Goal: Task Accomplishment & Management: Use online tool/utility

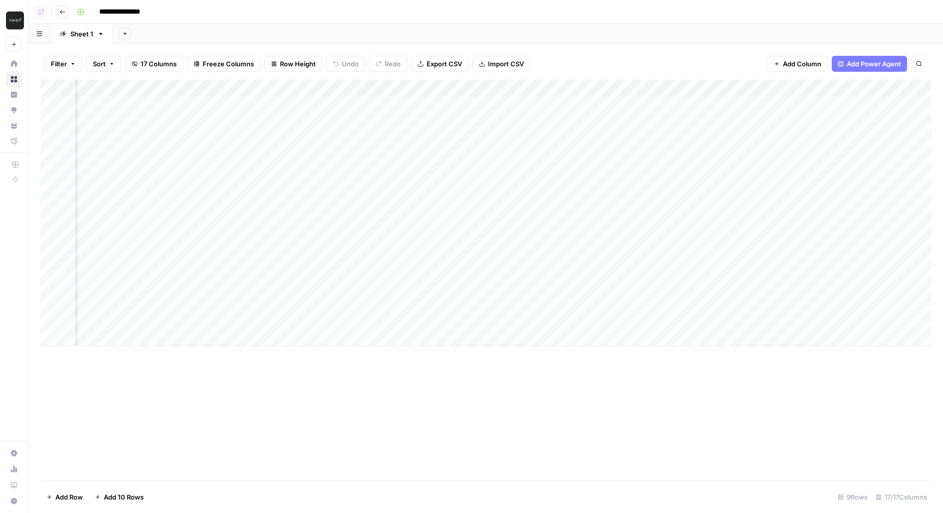
scroll to position [0, 775]
click at [703, 104] on div "Add Column" at bounding box center [485, 213] width 891 height 266
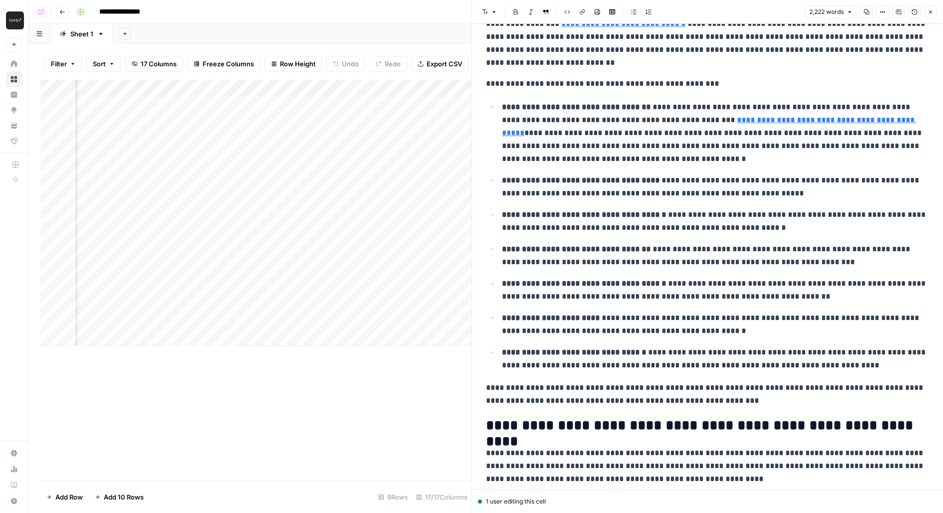
scroll to position [2110, 0]
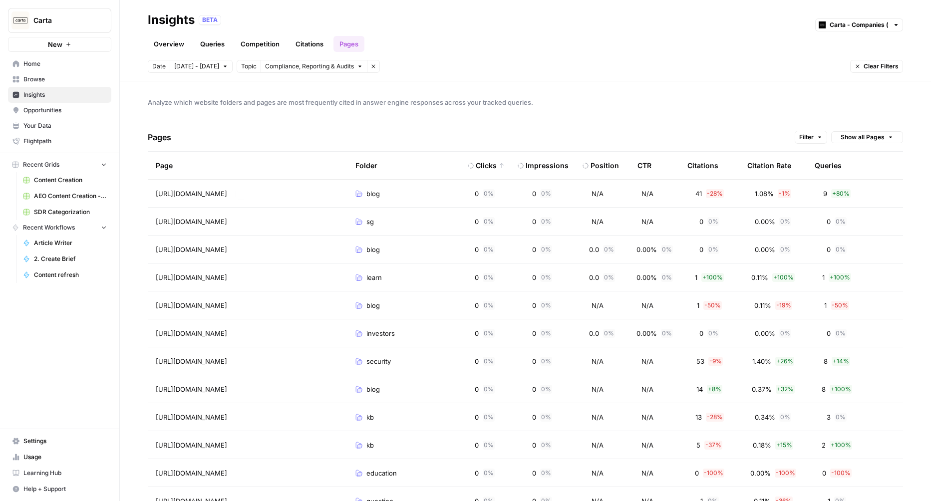
scroll to position [31, 0]
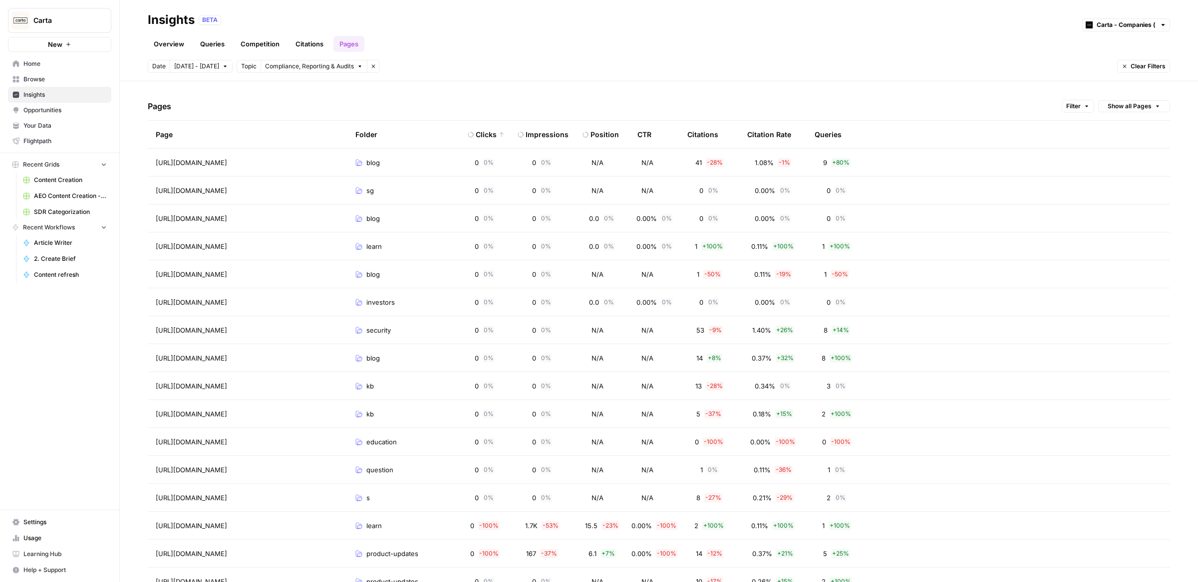
click at [87, 114] on span "Opportunities" at bounding box center [64, 110] width 83 height 9
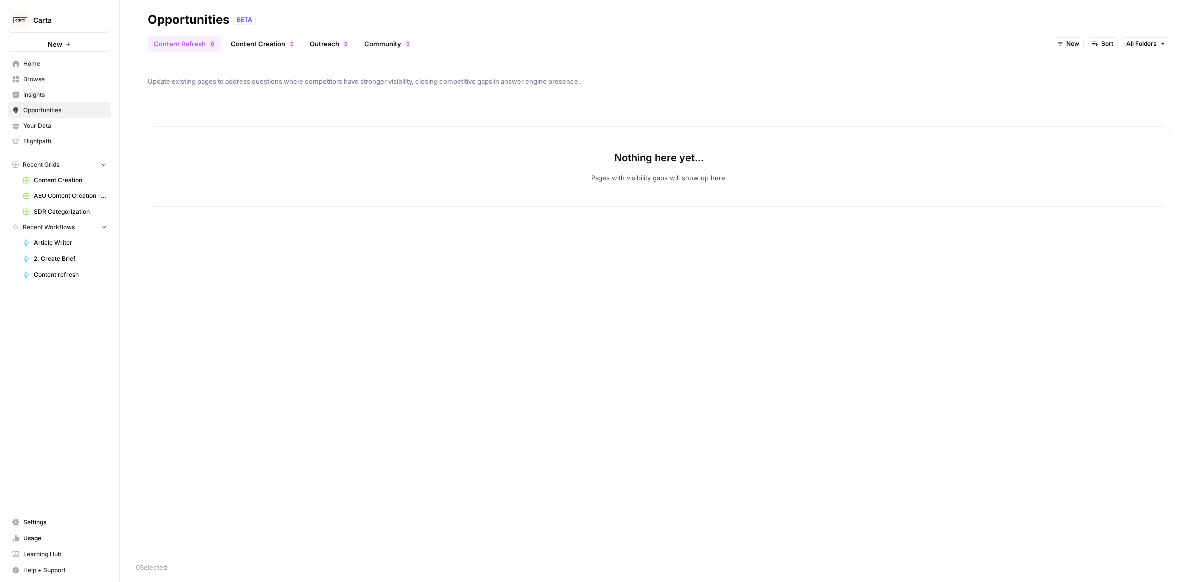
click at [252, 44] on link "Content Creation 0" at bounding box center [262, 44] width 75 height 16
click at [178, 40] on link "Content Refresh 0" at bounding box center [184, 44] width 73 height 16
click at [930, 49] on button "New" at bounding box center [1067, 43] width 31 height 13
click at [930, 78] on span "New" at bounding box center [1093, 80] width 40 height 10
click at [270, 44] on link "Content Creation 0" at bounding box center [262, 44] width 75 height 16
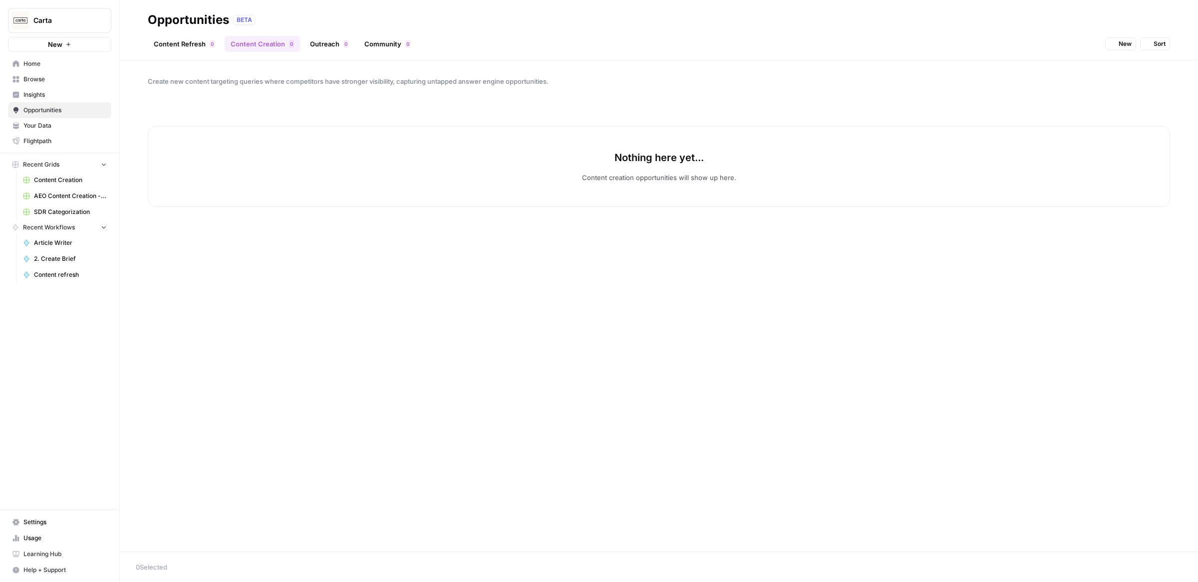
click at [322, 43] on link "Outreach 0" at bounding box center [329, 44] width 50 height 16
click at [202, 45] on link "Content Refresh 0" at bounding box center [184, 44] width 73 height 16
click at [49, 125] on span "Your Data" at bounding box center [64, 125] width 83 height 9
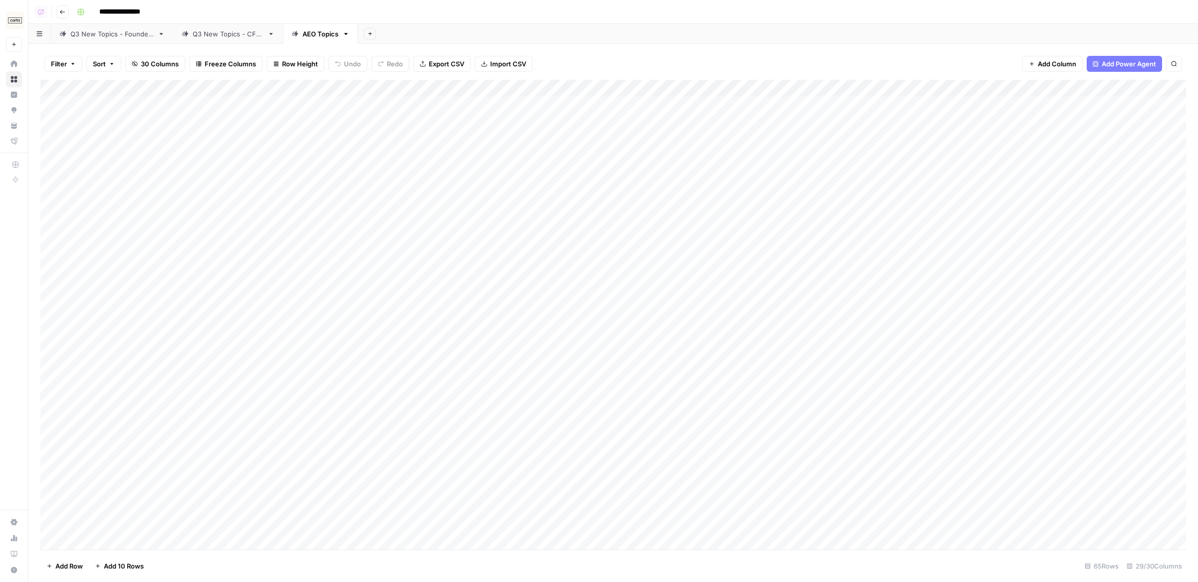
drag, startPoint x: 224, startPoint y: 102, endPoint x: 223, endPoint y: 413, distance: 310.9
click at [223, 413] on div "Add Column" at bounding box center [612, 315] width 1145 height 471
click at [195, 476] on div "Add Column" at bounding box center [612, 315] width 1145 height 471
click at [930, 121] on div "Add Column" at bounding box center [612, 315] width 1145 height 471
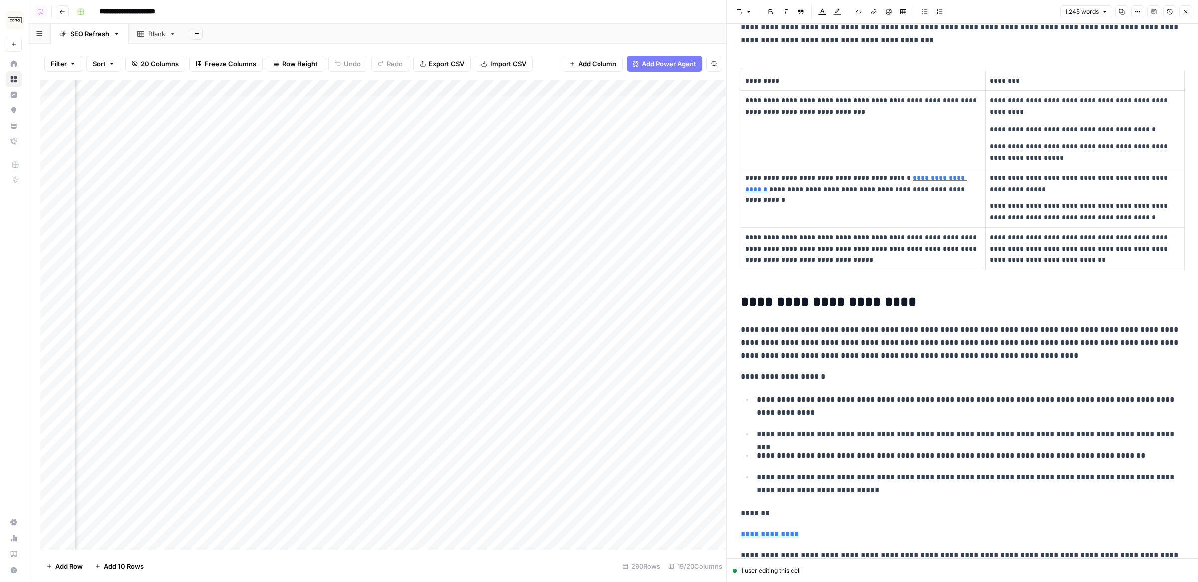
scroll to position [1455, 0]
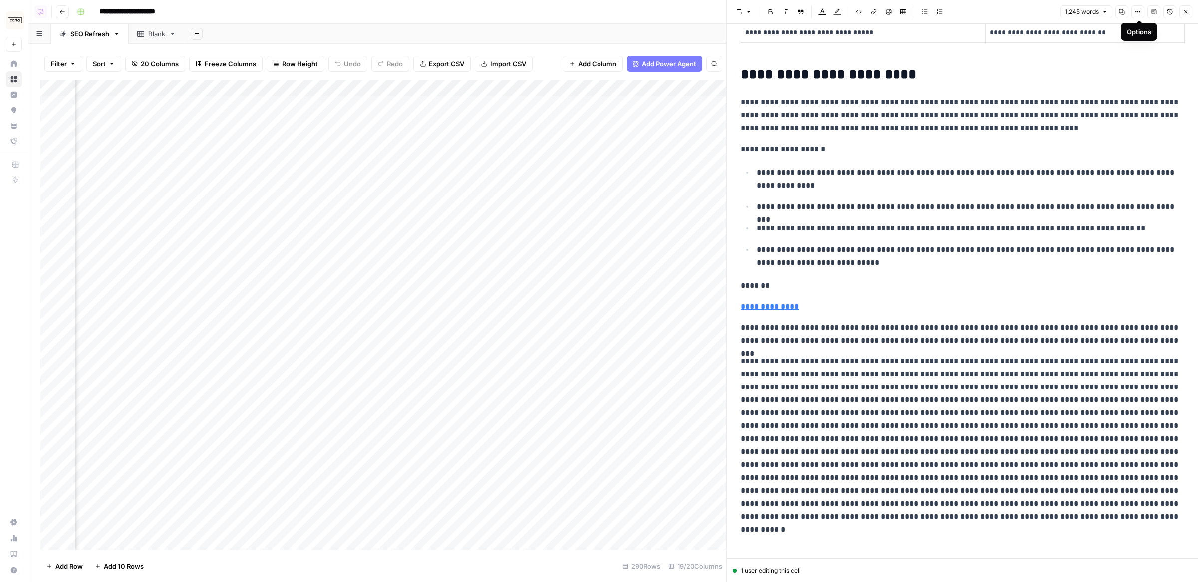
click at [930, 12] on icon "button" at bounding box center [1137, 12] width 6 height 6
click at [930, 104] on span "Code" at bounding box center [1108, 106] width 48 height 10
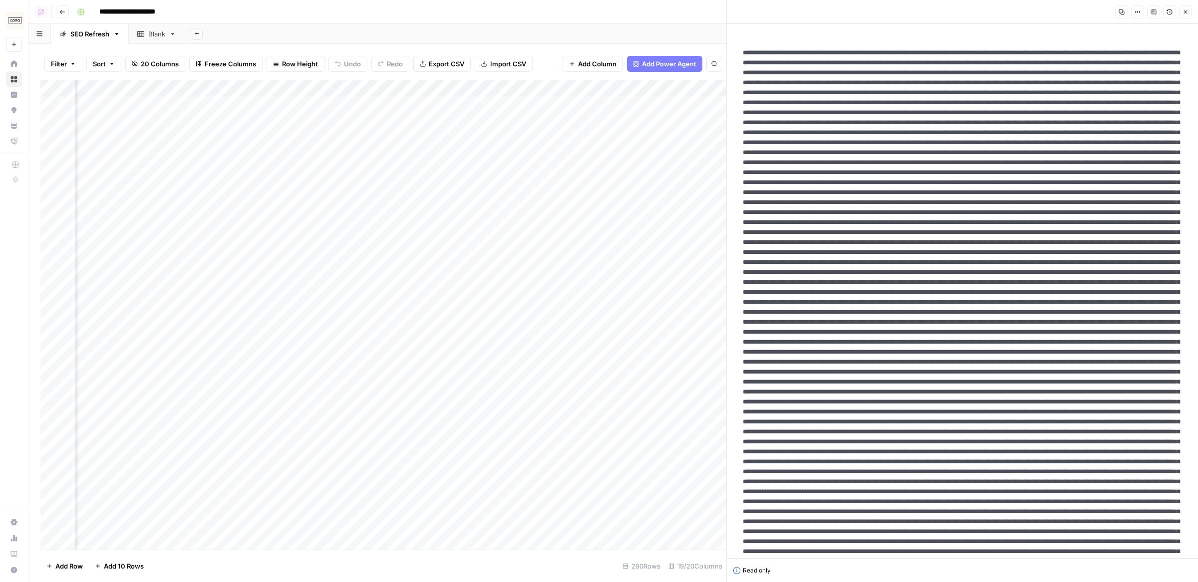
click at [930, 10] on icon "button" at bounding box center [1121, 11] width 5 height 5
click at [268, 191] on div "Add Column" at bounding box center [383, 315] width 686 height 471
click at [300, 186] on div "Add Column" at bounding box center [383, 315] width 686 height 471
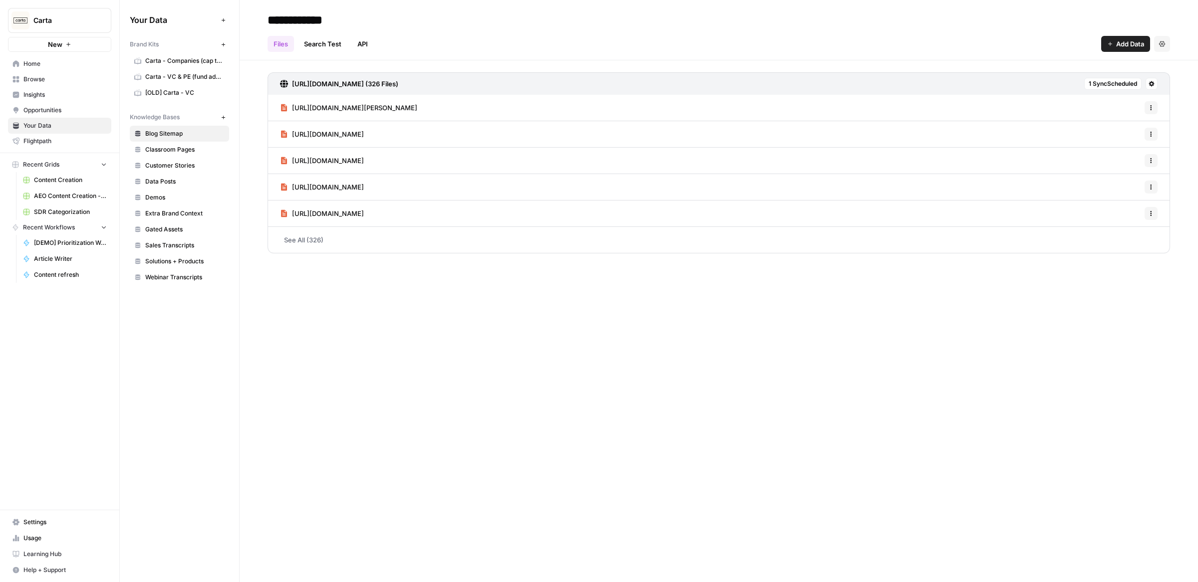
click at [181, 241] on span "Sales Transcripts" at bounding box center [184, 245] width 79 height 9
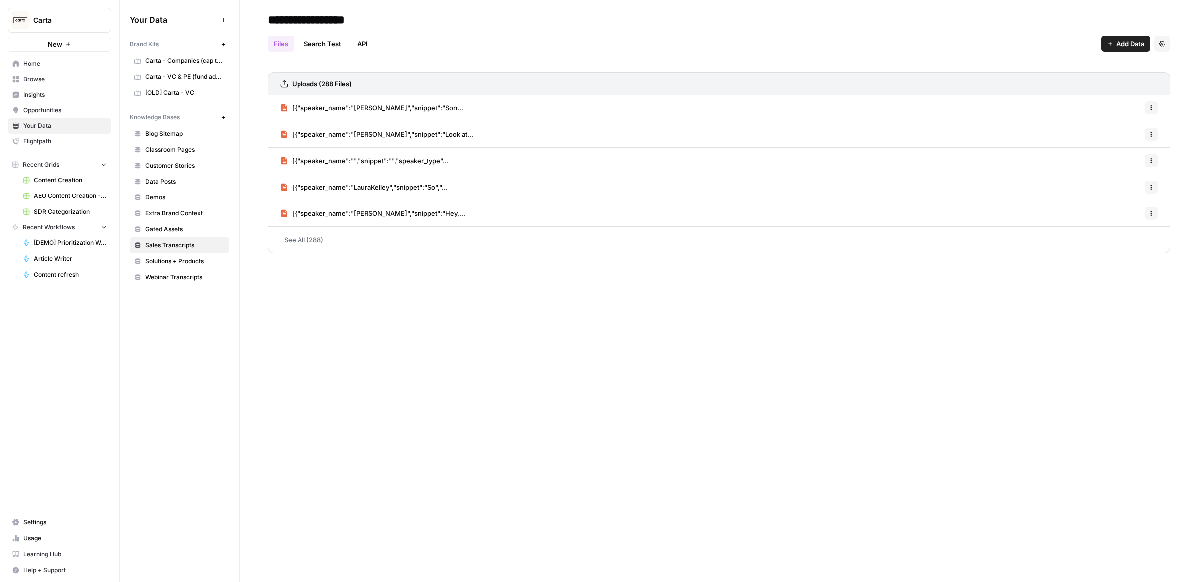
click at [379, 108] on span "[{"speaker_name":"Steven Solis","snippet":"Sorr..." at bounding box center [378, 108] width 172 height 10
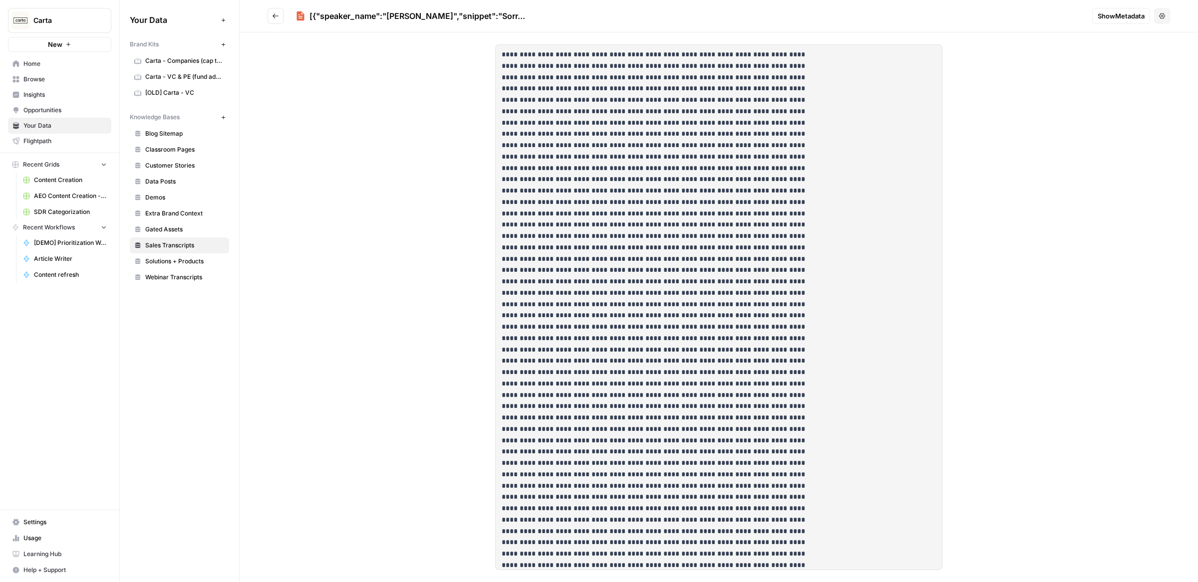
click at [1123, 16] on span "Show Metadata" at bounding box center [1120, 16] width 47 height 10
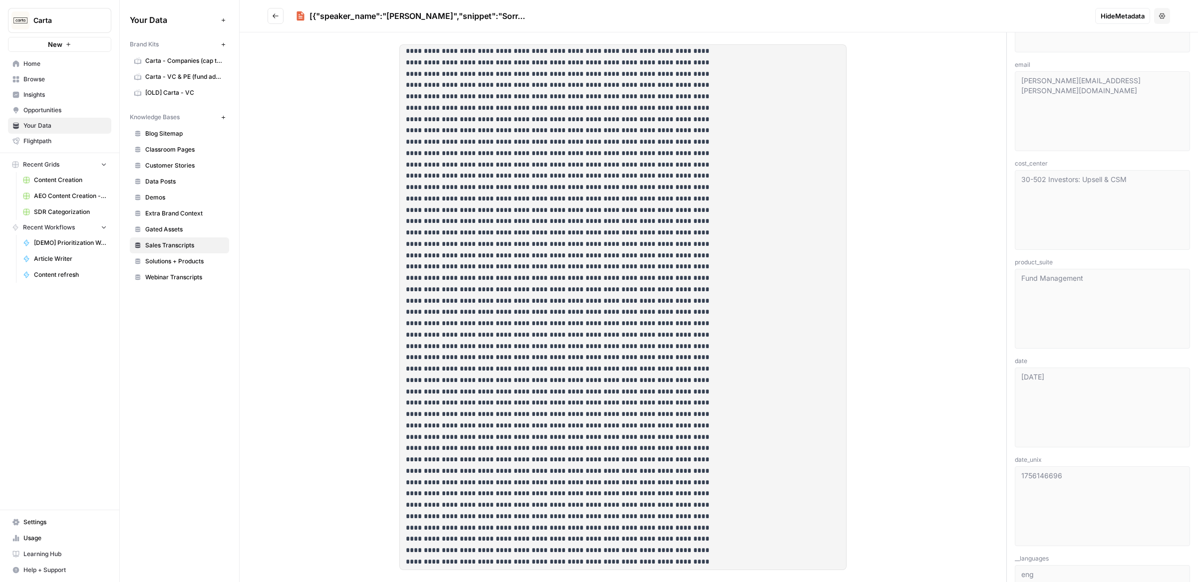
scroll to position [149, 0]
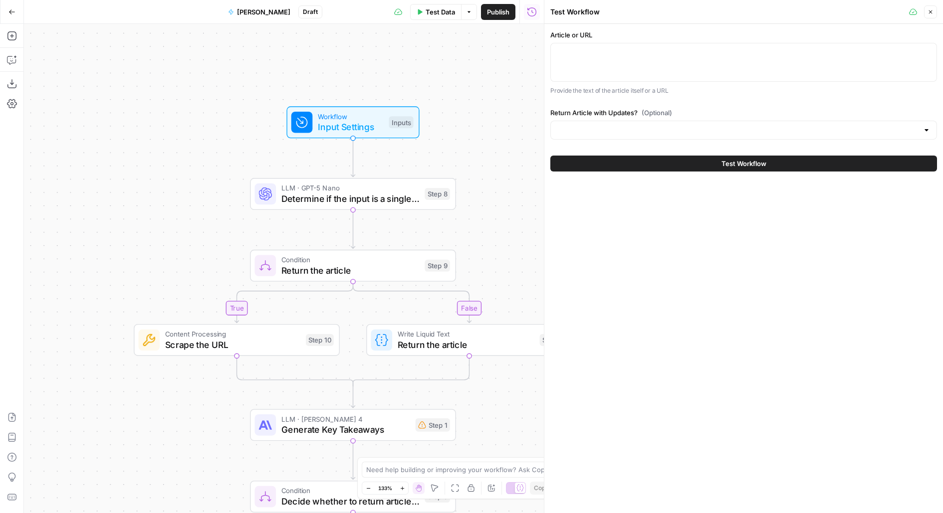
drag, startPoint x: 523, startPoint y: 159, endPoint x: 474, endPoint y: 89, distance: 84.9
click at [474, 89] on div "true false true false Workflow Input Settings Inputs LLM · GPT-5 Nano Determine…" at bounding box center [284, 268] width 520 height 489
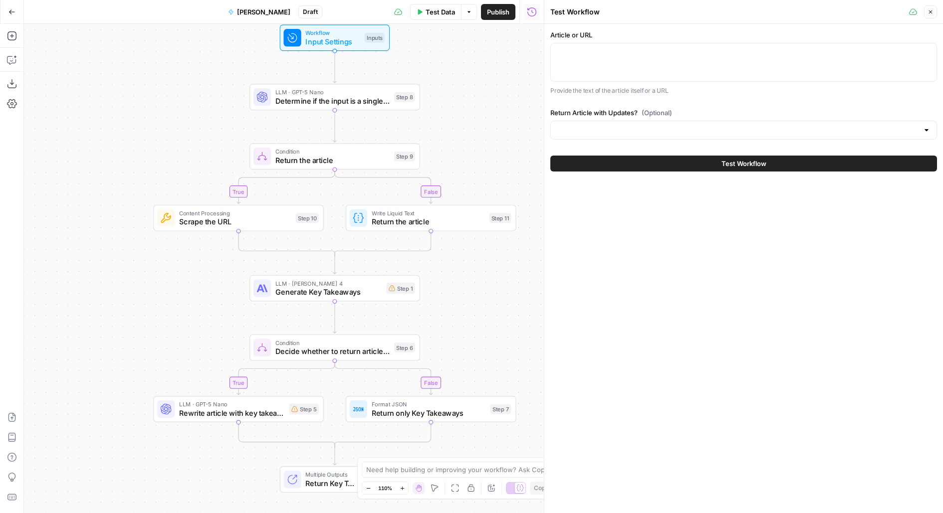
drag, startPoint x: 486, startPoint y: 150, endPoint x: 486, endPoint y: 114, distance: 36.4
click at [486, 115] on div "true false true false Workflow Input Settings Inputs LLM · GPT-5 Nano Determine…" at bounding box center [284, 268] width 520 height 489
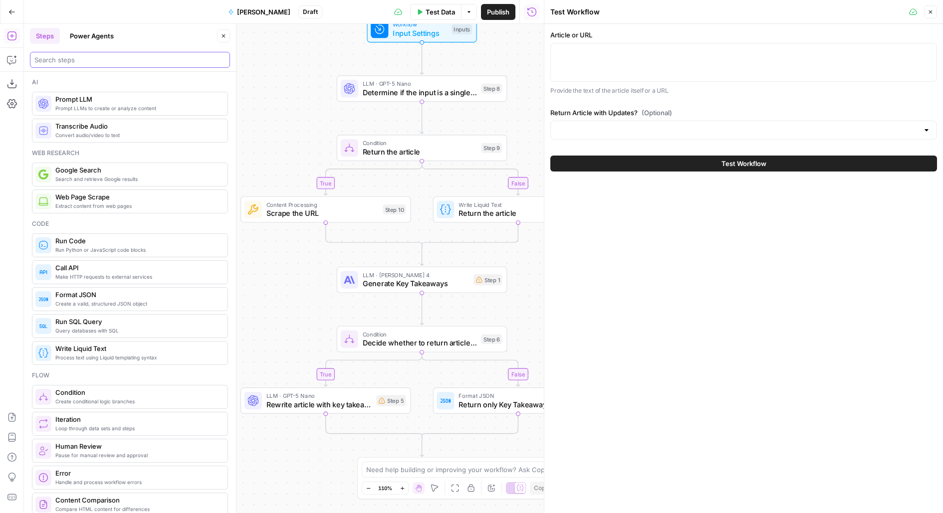
click at [96, 60] on input "search" at bounding box center [129, 60] width 191 height 10
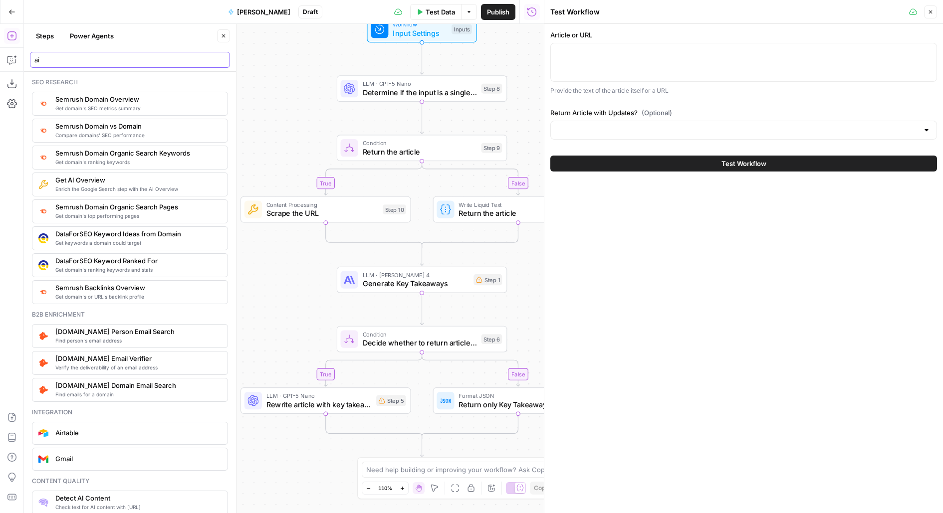
type input "ai"
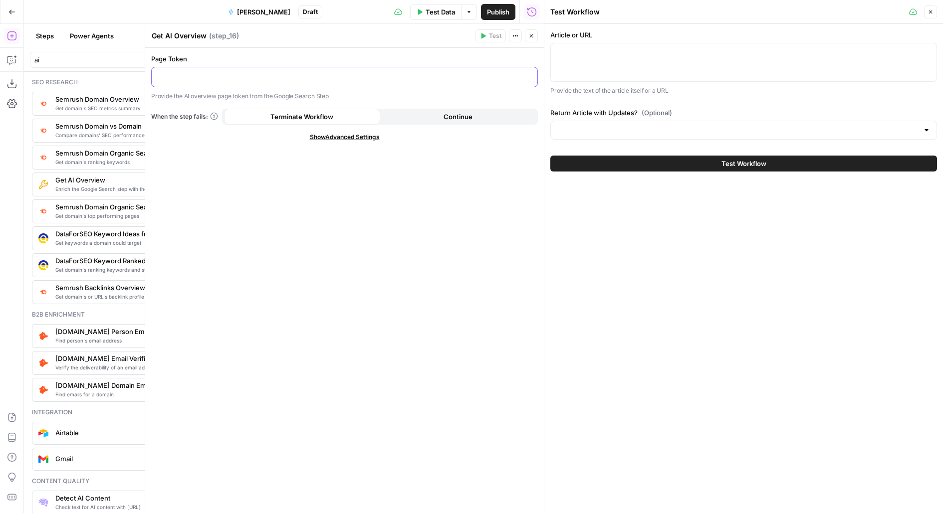
click at [391, 78] on p at bounding box center [345, 76] width 374 height 10
click at [529, 37] on icon "button" at bounding box center [531, 36] width 6 height 6
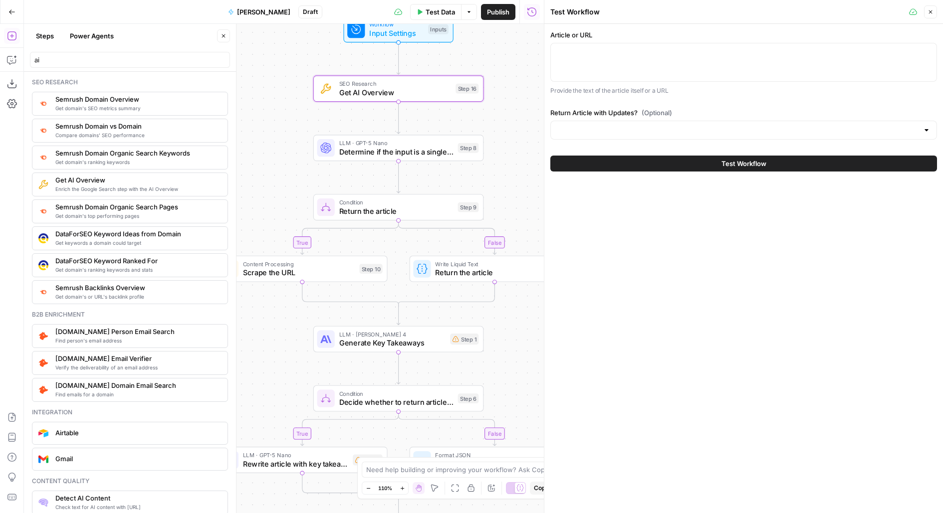
click at [226, 38] on icon "button" at bounding box center [224, 36] width 6 height 6
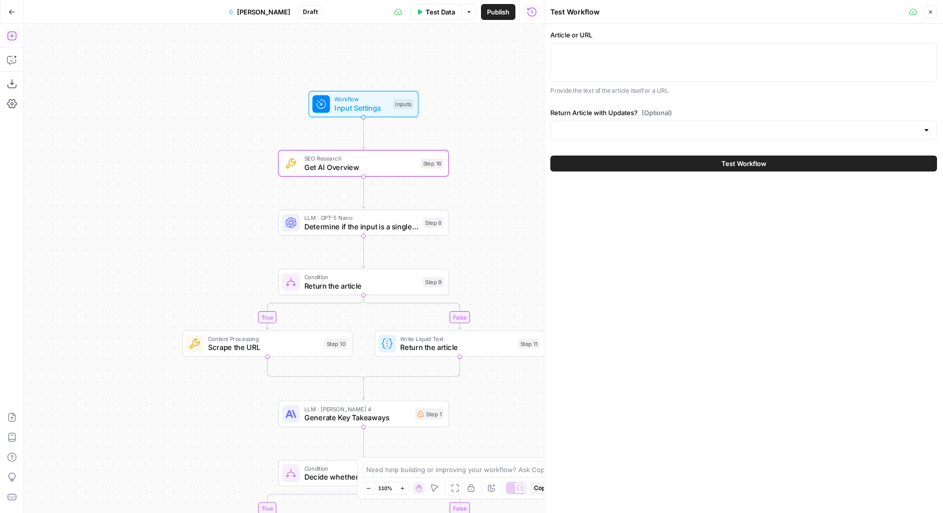
drag, startPoint x: 252, startPoint y: 92, endPoint x: 217, endPoint y: 167, distance: 82.6
click at [217, 167] on div "true false true false Workflow Input Settings Inputs SEO Research Get AI Overvi…" at bounding box center [284, 268] width 520 height 489
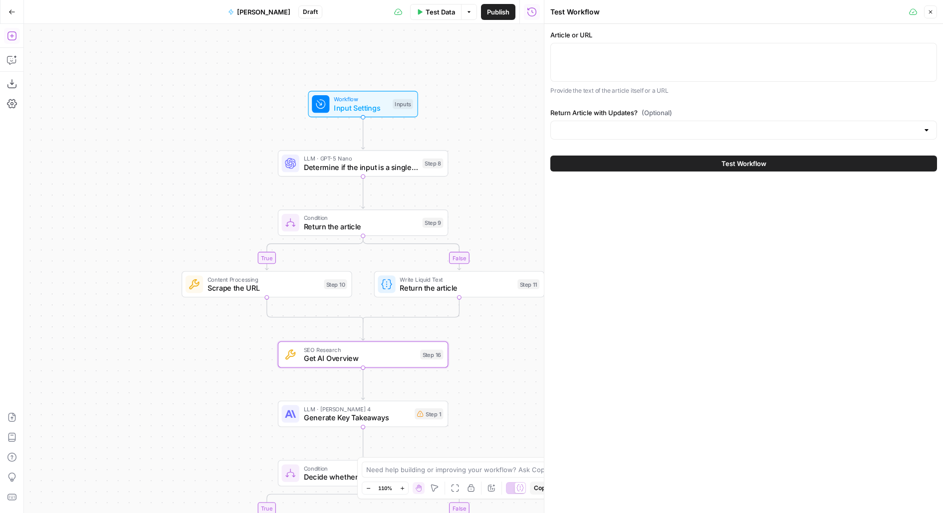
drag, startPoint x: 509, startPoint y: 162, endPoint x: 403, endPoint y: 154, distance: 106.5
click at [403, 154] on div "true false true false Workflow Input Settings Inputs LLM · GPT-5 Nano Determine…" at bounding box center [284, 268] width 520 height 489
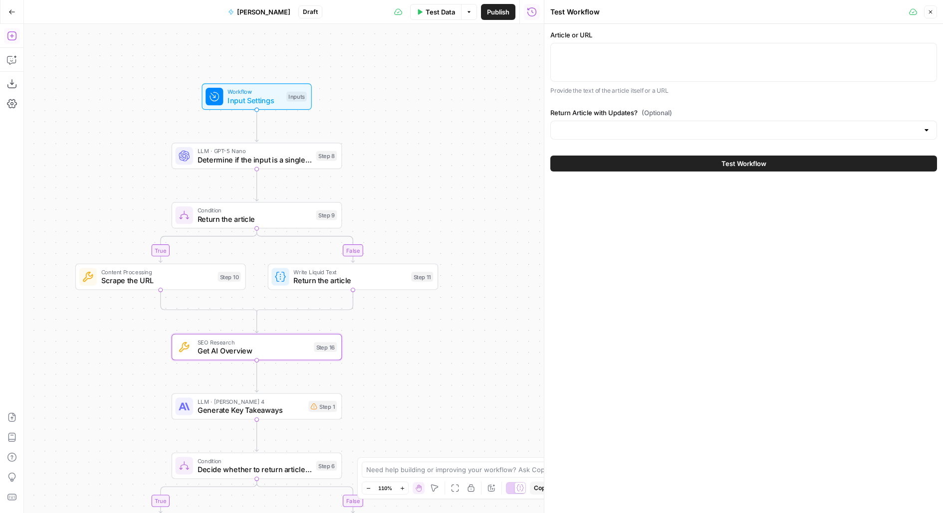
click at [669, 61] on div at bounding box center [743, 62] width 387 height 39
paste textarea "https://carta.com/learn/startups/founding-team/advisor/"
type textarea "https://carta.com/learn/startups/founding-team/advisor/"
click at [602, 127] on input "Return Article with Updates? (Optional)" at bounding box center [738, 130] width 362 height 10
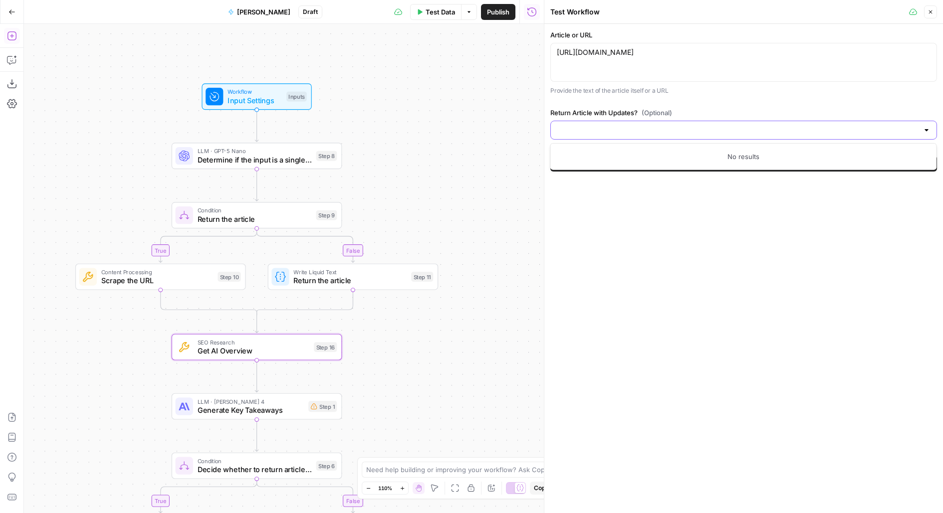
click at [645, 127] on input "Return Article with Updates? (Optional)" at bounding box center [738, 130] width 362 height 10
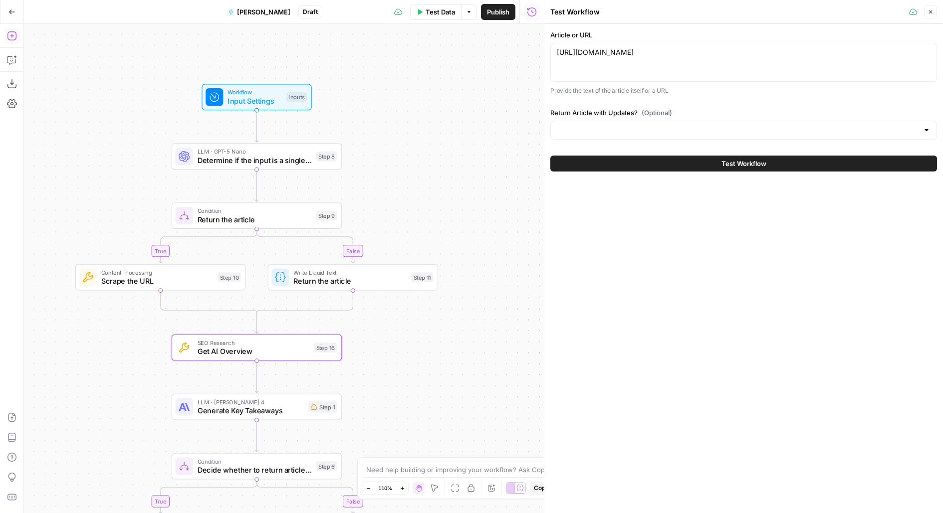
click at [294, 93] on div "Inputs" at bounding box center [296, 97] width 20 height 10
click at [287, 94] on div "Inputs" at bounding box center [296, 97] width 20 height 10
click at [287, 94] on div "Inputs" at bounding box center [296, 98] width 20 height 10
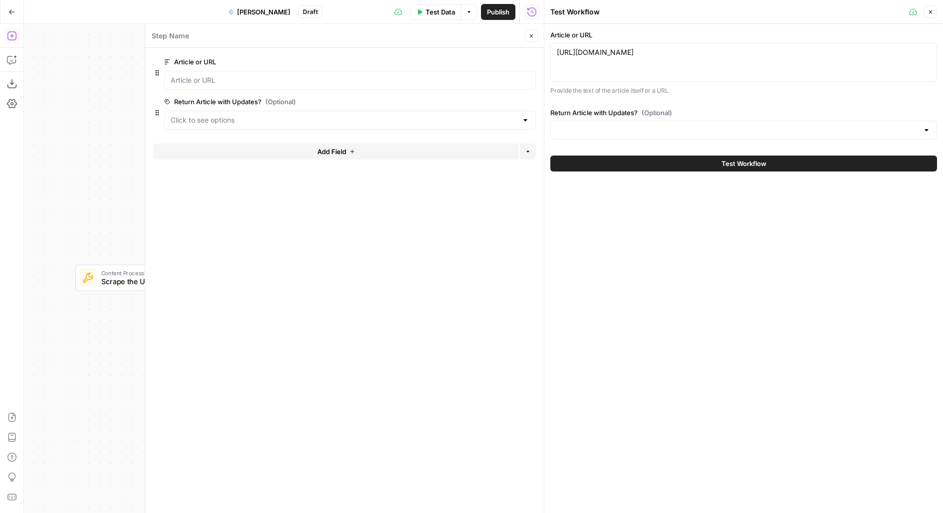
click at [508, 105] on span "edit field" at bounding box center [498, 102] width 22 height 8
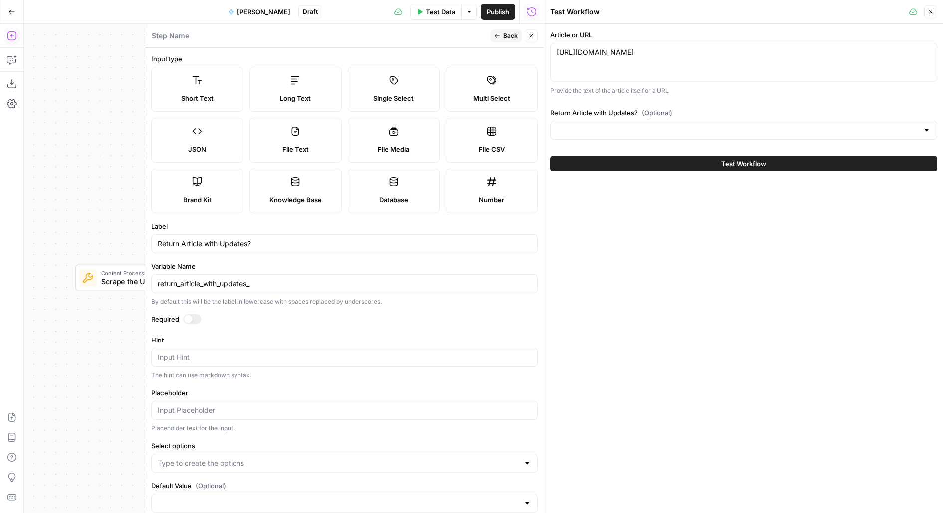
scroll to position [16, 0]
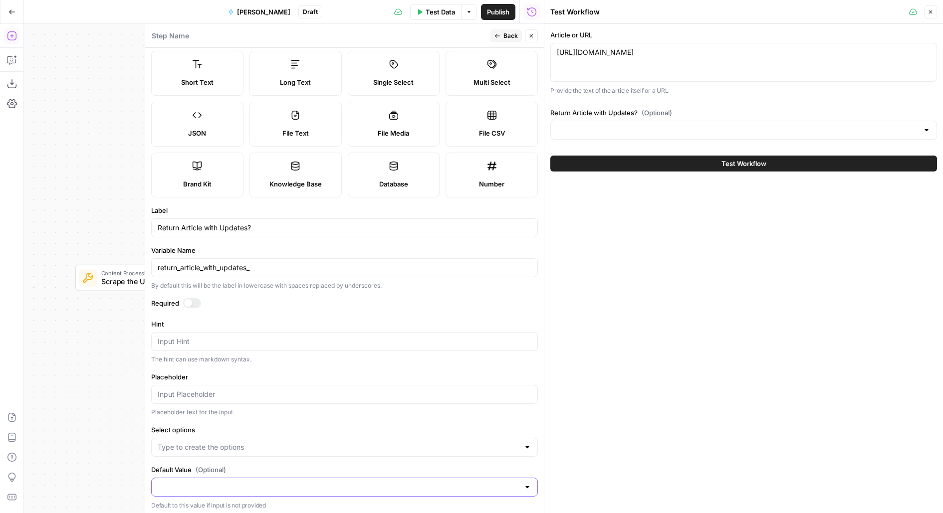
click at [202, 483] on input "Default Value (Optional)" at bounding box center [339, 488] width 362 height 10
click at [234, 420] on form "Input type Short Text Long Text Single Select Multi Select JSON File Text File …" at bounding box center [344, 281] width 399 height 466
click at [217, 446] on input "Select options" at bounding box center [339, 448] width 362 height 10
type input "Yes, return the article with updates"
type input "No, just give me the updates"
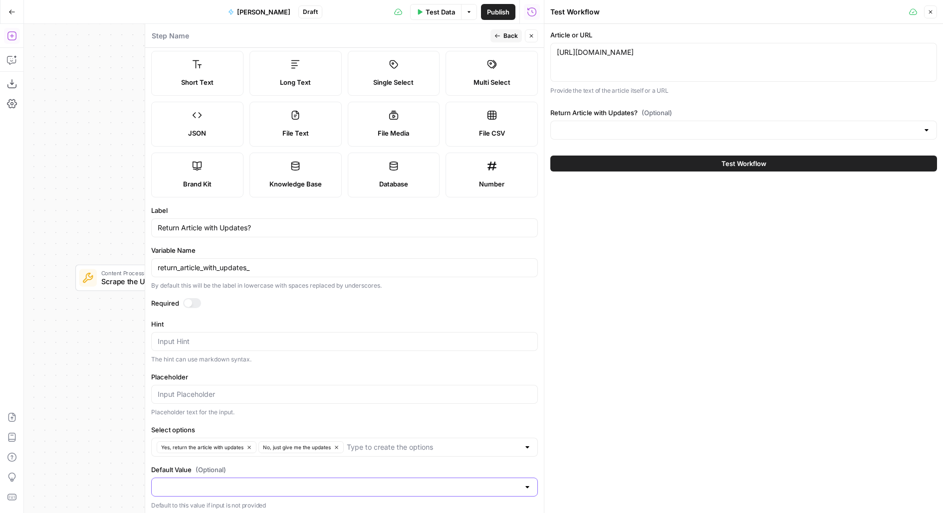
click at [225, 485] on input "Default Value (Optional)" at bounding box center [339, 488] width 362 height 10
click at [218, 446] on span "Yes, return the article with updates" at bounding box center [343, 446] width 366 height 10
type input "Yes, return the article with updates"
click at [512, 34] on span "Back" at bounding box center [510, 35] width 14 height 9
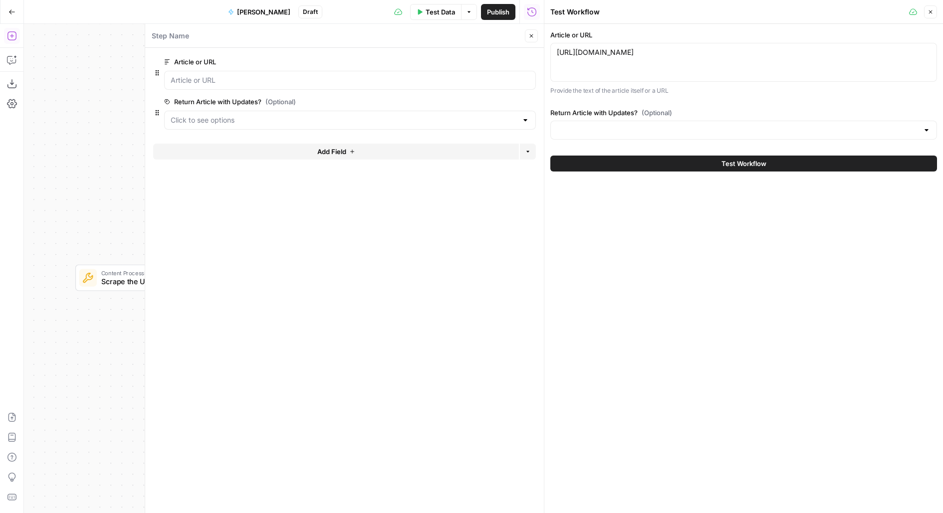
click at [536, 35] on button "Close" at bounding box center [531, 35] width 13 height 13
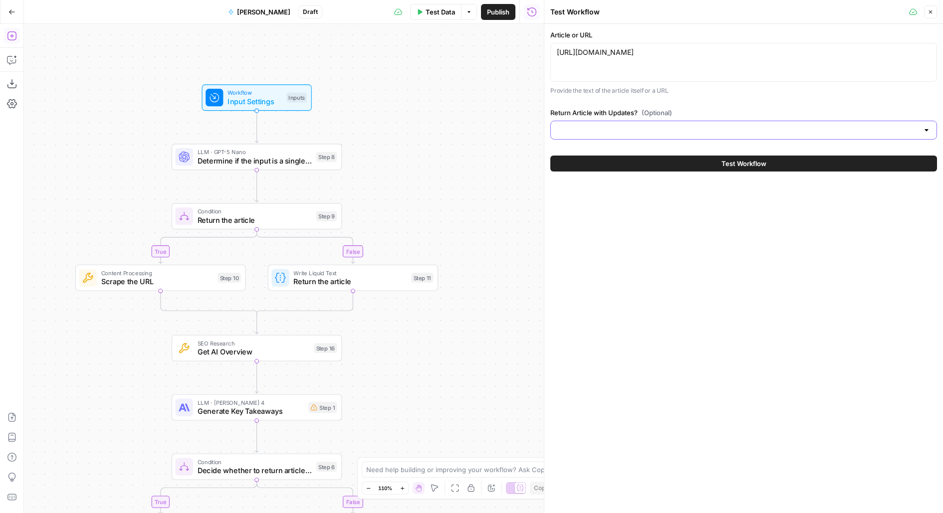
click at [607, 132] on input "Return Article with Updates? (Optional)" at bounding box center [738, 130] width 362 height 10
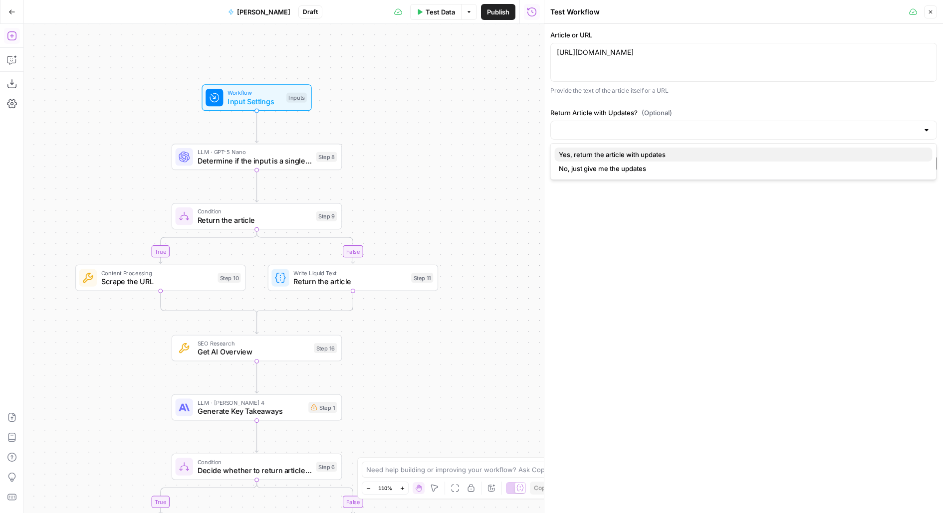
click at [602, 152] on span "Yes, return the article with updates" at bounding box center [742, 155] width 366 height 10
type input "Yes, return the article with updates"
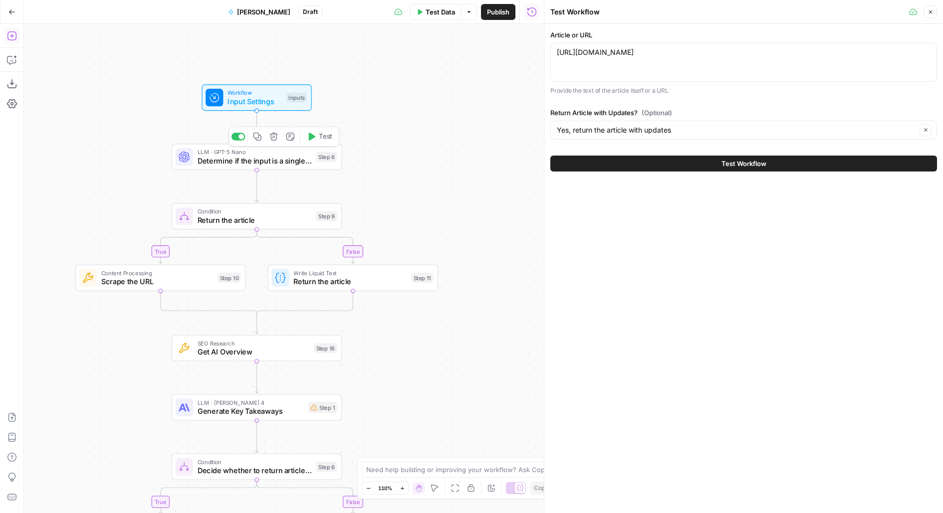
click at [328, 137] on span "Test" at bounding box center [325, 137] width 13 height 10
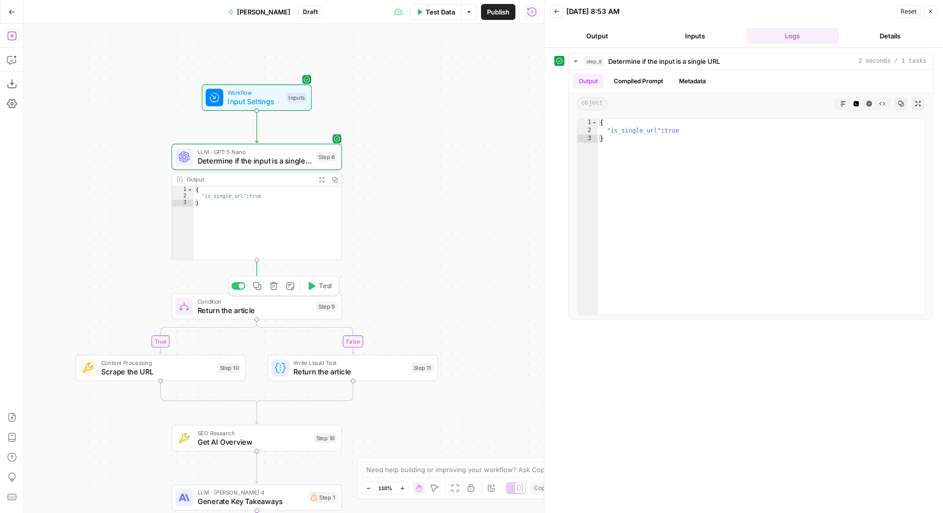
click at [329, 284] on span "Test" at bounding box center [325, 286] width 13 height 10
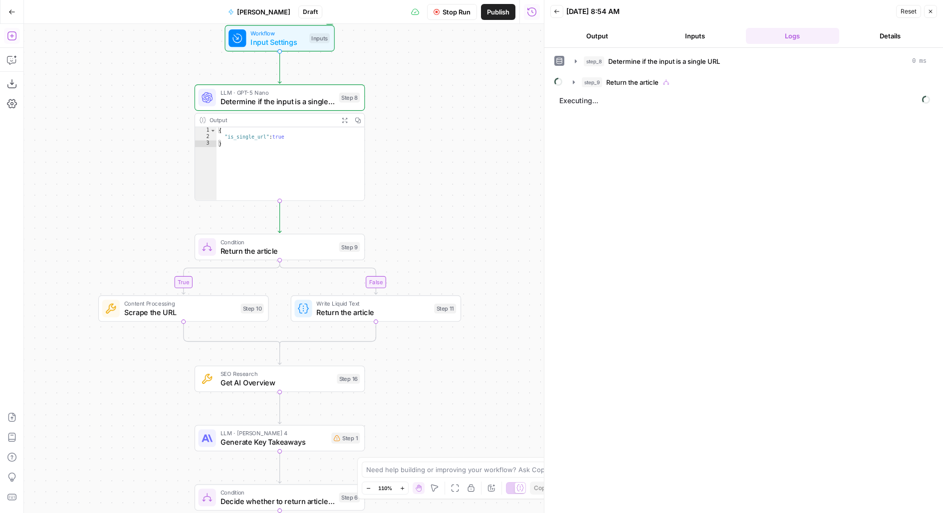
drag, startPoint x: 407, startPoint y: 219, endPoint x: 443, endPoint y: 126, distance: 99.5
click at [443, 126] on div "true false true false Workflow Input Settings Inputs LLM · GPT-5 Nano Determine…" at bounding box center [284, 268] width 520 height 489
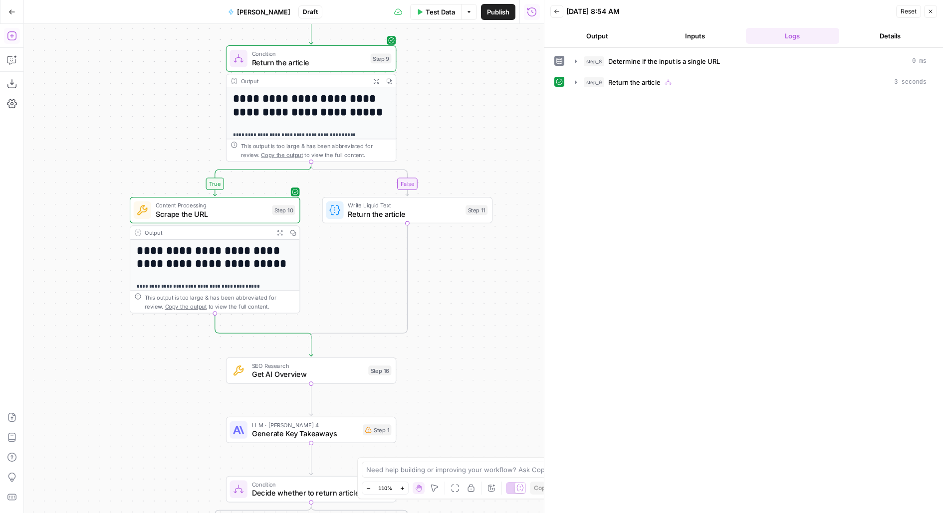
drag, startPoint x: 428, startPoint y: 255, endPoint x: 428, endPoint y: 110, distance: 145.2
click at [428, 113] on div "**********" at bounding box center [284, 268] width 520 height 489
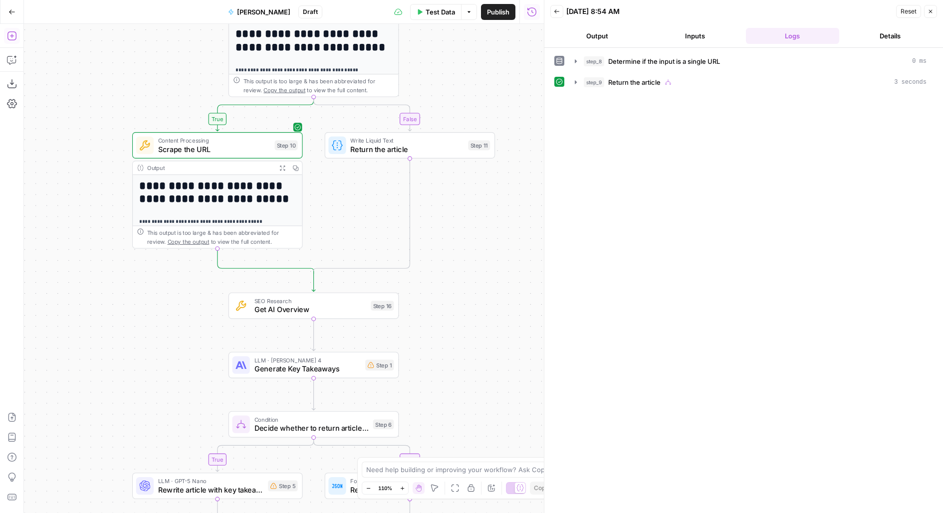
drag, startPoint x: 442, startPoint y: 363, endPoint x: 459, endPoint y: 182, distance: 181.4
click at [459, 184] on div "**********" at bounding box center [284, 268] width 520 height 489
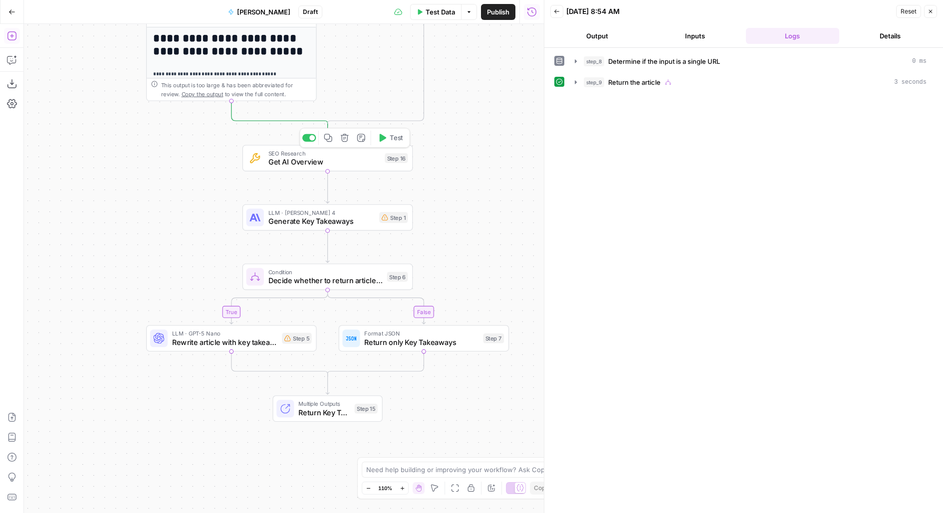
click at [404, 140] on button "Test" at bounding box center [390, 138] width 34 height 14
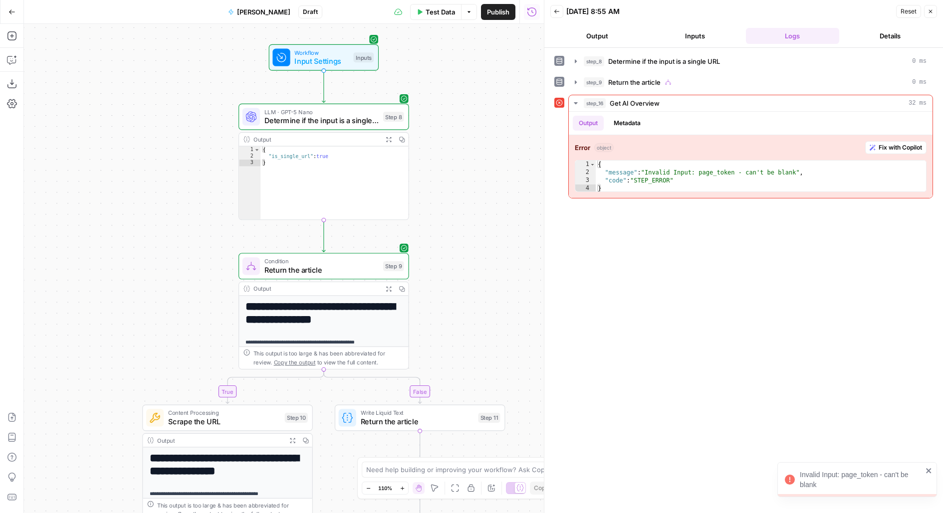
click at [350, 71] on div "**********" at bounding box center [284, 268] width 520 height 489
click at [357, 48] on div "Workflow Input Settings Inputs Test Step" at bounding box center [322, 57] width 101 height 18
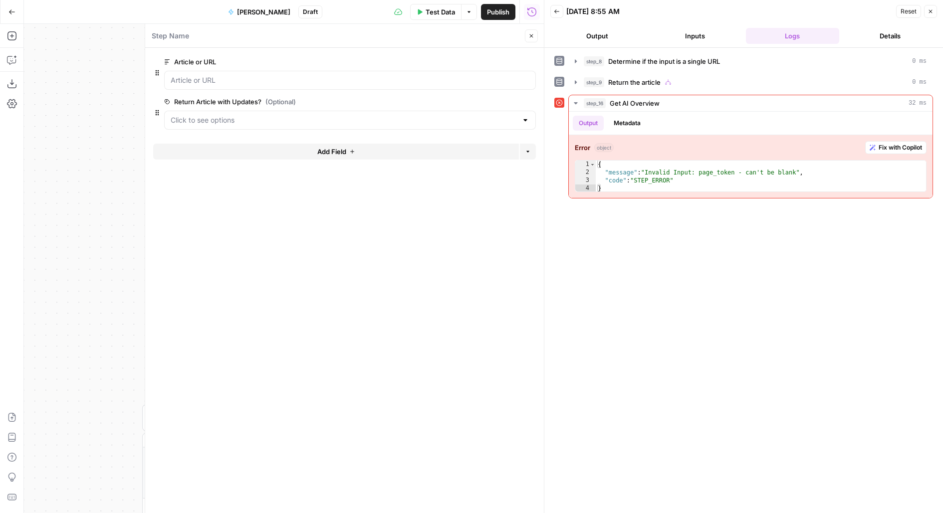
click at [212, 154] on button "Add Field" at bounding box center [336, 152] width 366 height 16
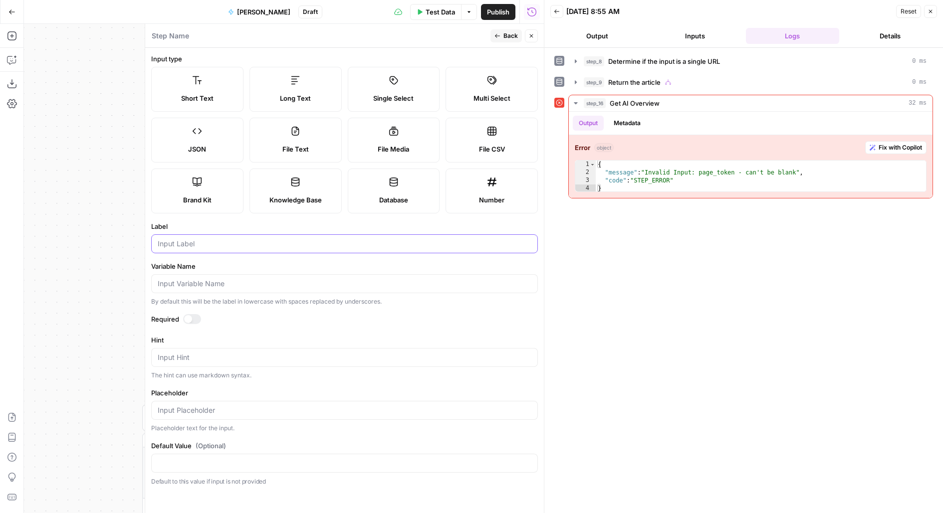
click at [176, 239] on input "Label" at bounding box center [345, 244] width 374 height 10
type input "Keyword"
click at [514, 34] on span "Back" at bounding box center [510, 35] width 14 height 9
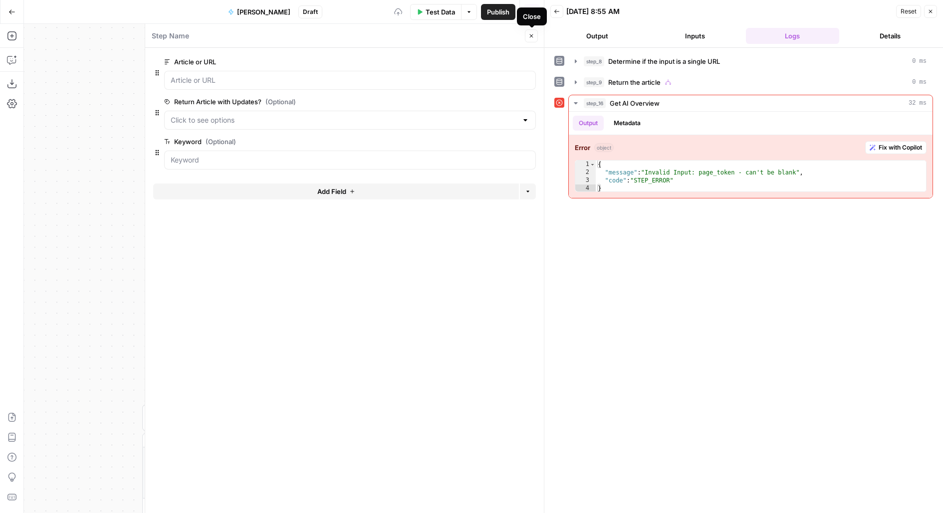
click at [529, 33] on icon "button" at bounding box center [531, 36] width 6 height 6
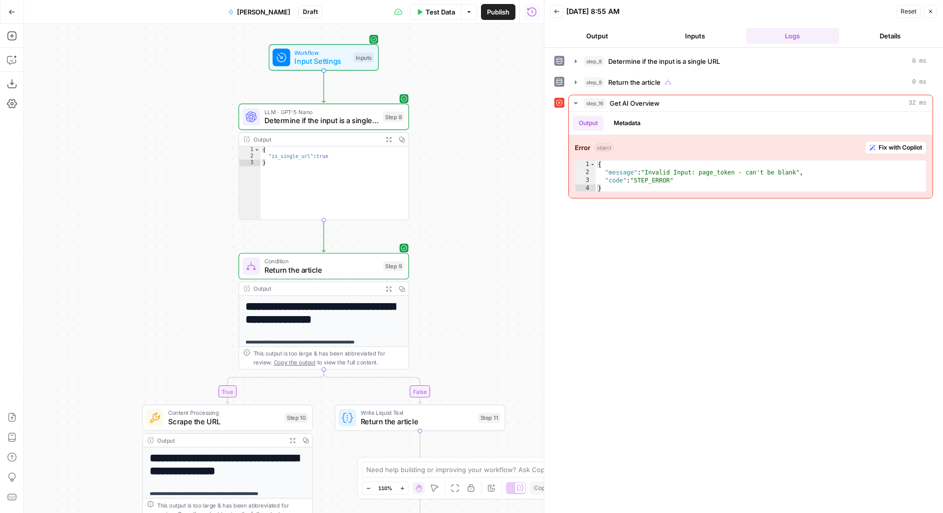
click at [364, 53] on div "Inputs" at bounding box center [363, 57] width 20 height 10
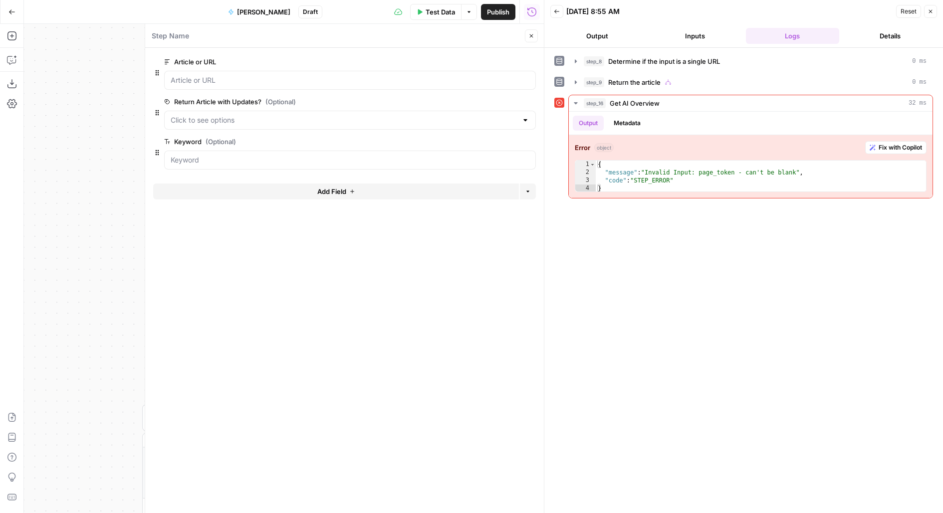
click at [501, 147] on div "edit field Delete group" at bounding box center [510, 142] width 52 height 12
click at [501, 142] on span "edit field" at bounding box center [498, 142] width 22 height 8
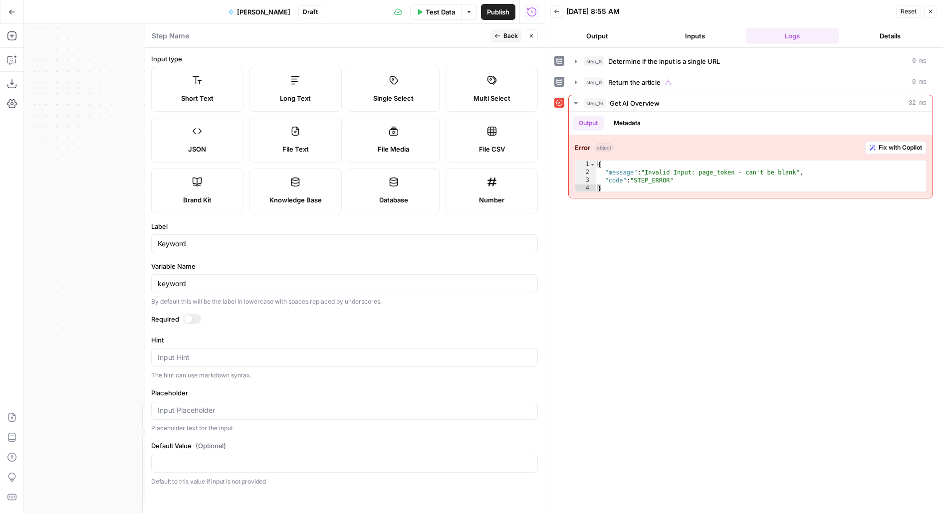
click at [184, 318] on div at bounding box center [188, 319] width 8 height 8
click at [499, 46] on header "Step Name Back Close" at bounding box center [344, 36] width 399 height 24
click at [503, 40] on button "Back" at bounding box center [505, 35] width 31 height 13
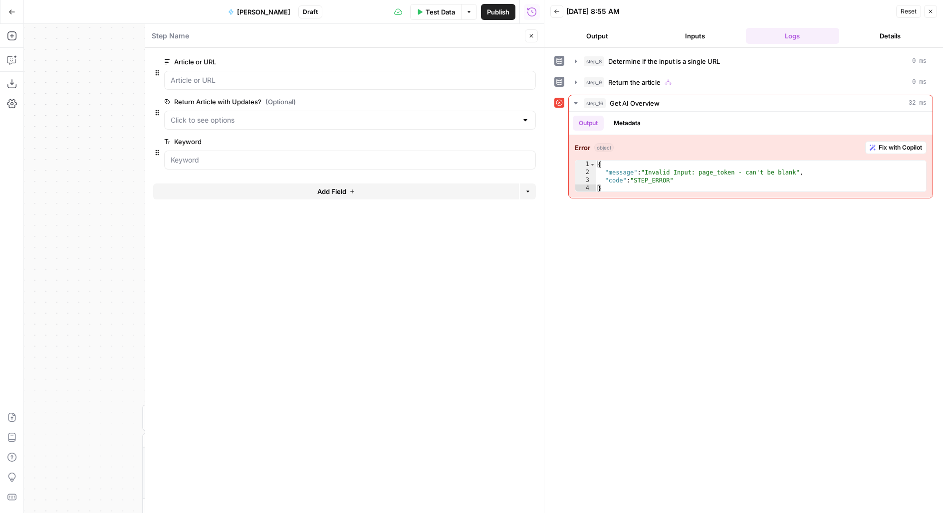
click at [534, 36] on icon "button" at bounding box center [531, 36] width 6 height 6
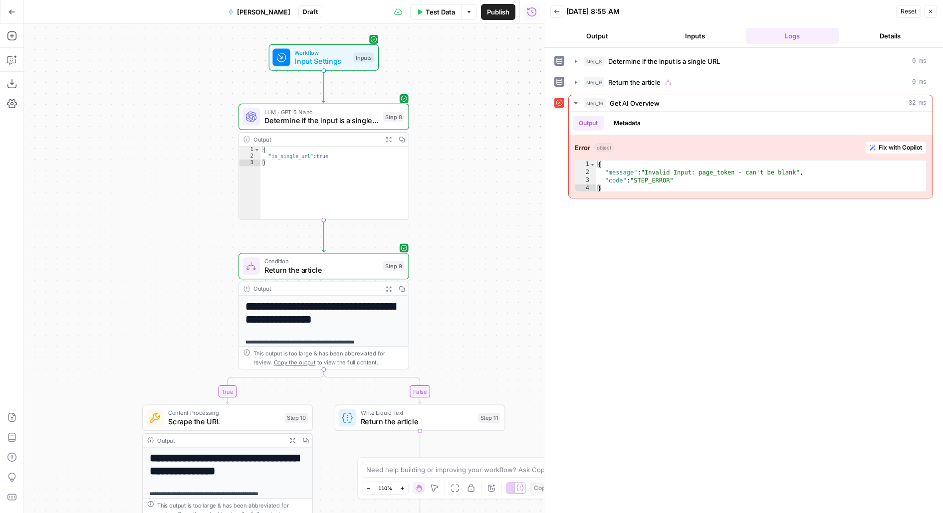
click at [447, 16] on span "Test Data" at bounding box center [440, 12] width 29 height 10
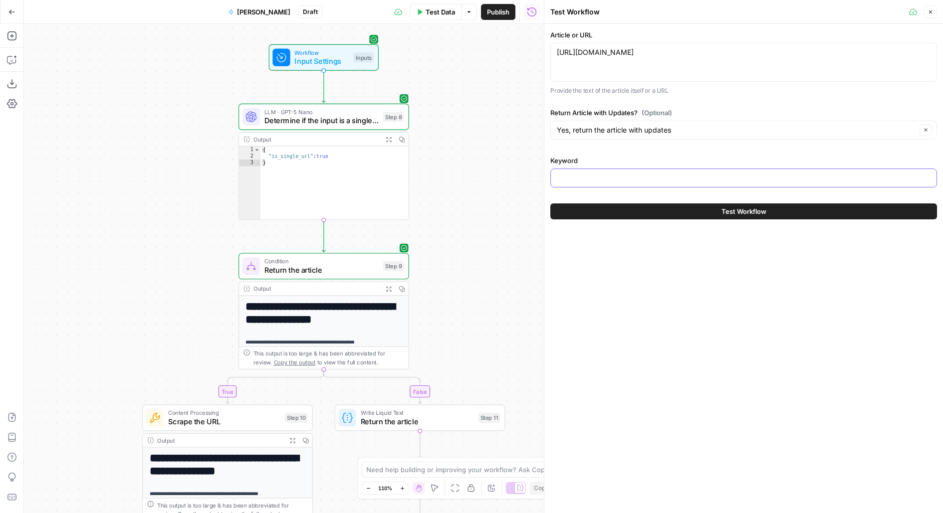
click at [601, 179] on input "Keyword" at bounding box center [744, 178] width 374 height 10
type input "startup advisor"
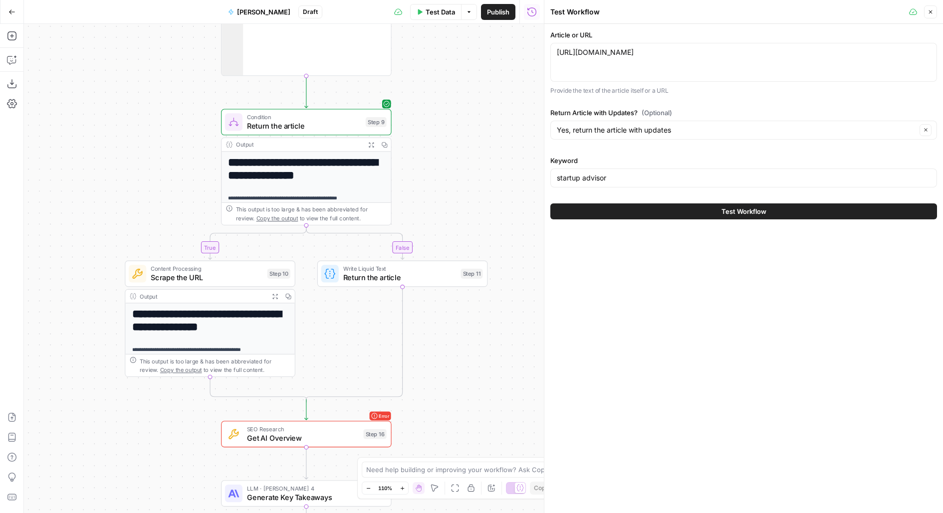
drag, startPoint x: 437, startPoint y: 330, endPoint x: 420, endPoint y: 190, distance: 141.3
click at [420, 190] on div "**********" at bounding box center [284, 268] width 520 height 489
drag, startPoint x: 458, startPoint y: 378, endPoint x: 450, endPoint y: 166, distance: 212.2
click at [450, 166] on div "**********" at bounding box center [284, 268] width 520 height 489
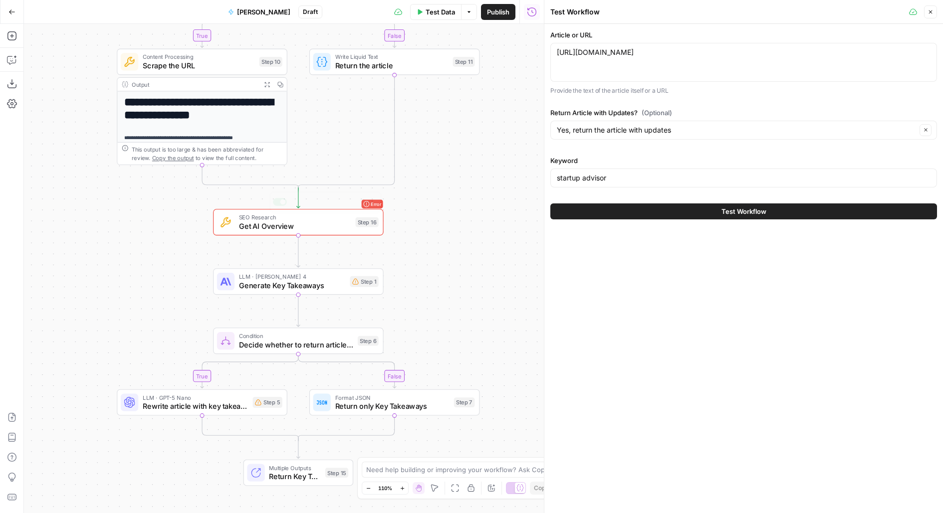
click at [357, 223] on div "Step 16" at bounding box center [366, 223] width 23 height 10
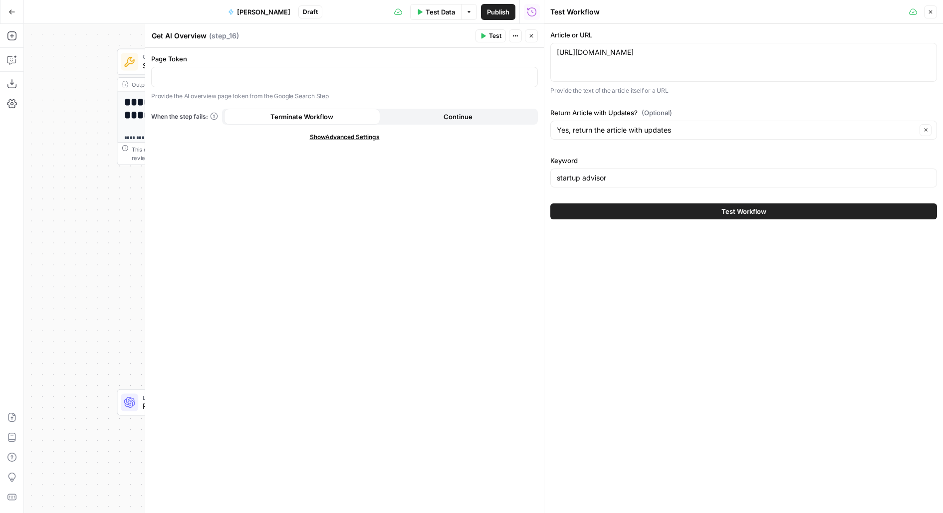
click at [530, 37] on icon "button" at bounding box center [531, 35] width 3 height 3
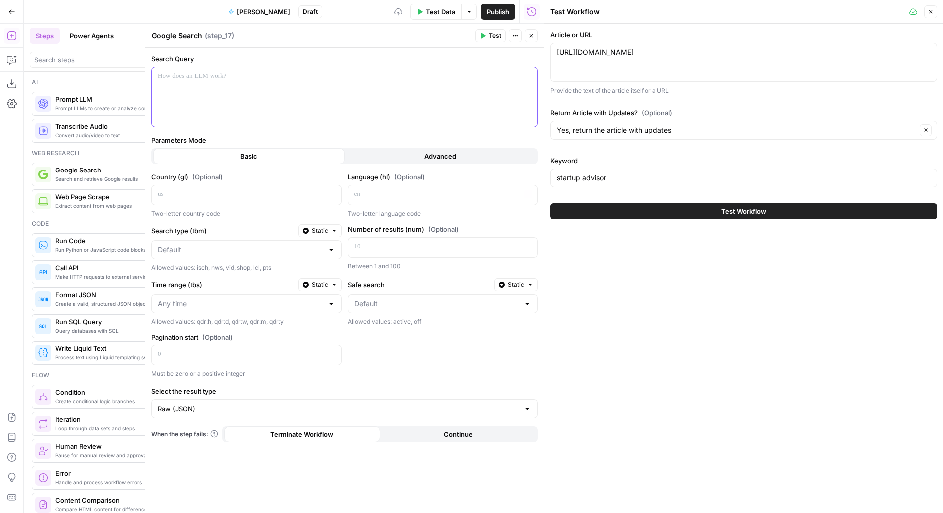
click at [286, 96] on div at bounding box center [345, 96] width 386 height 59
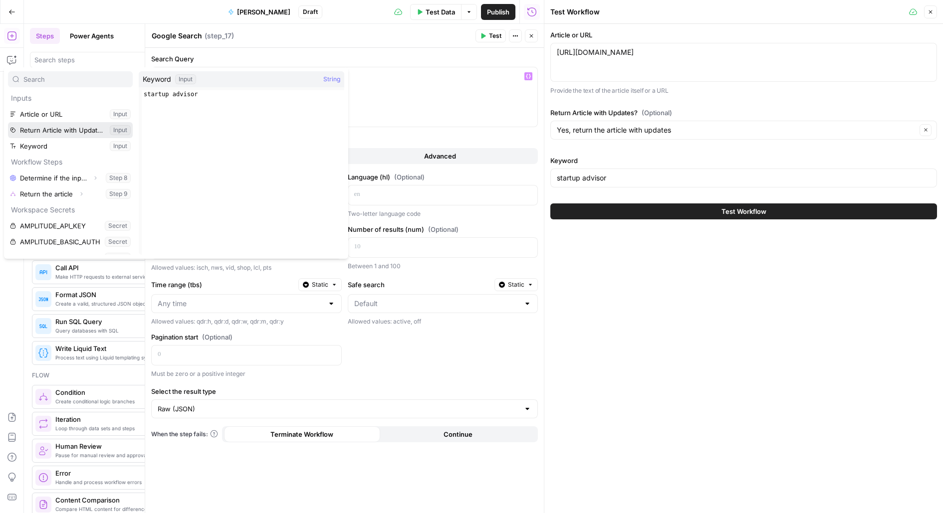
click at [86, 135] on button "Select variable Return Article with Updates?" at bounding box center [70, 130] width 125 height 16
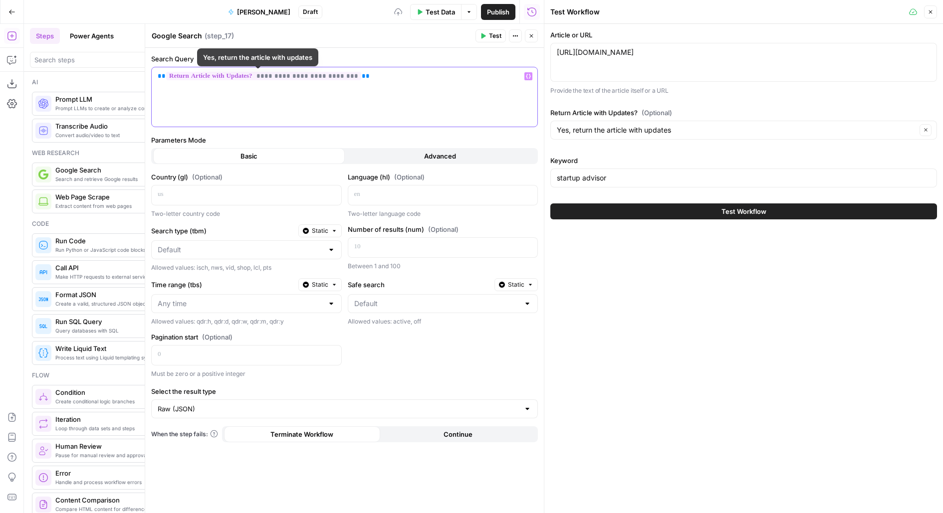
click at [380, 80] on p "**********" at bounding box center [345, 76] width 374 height 10
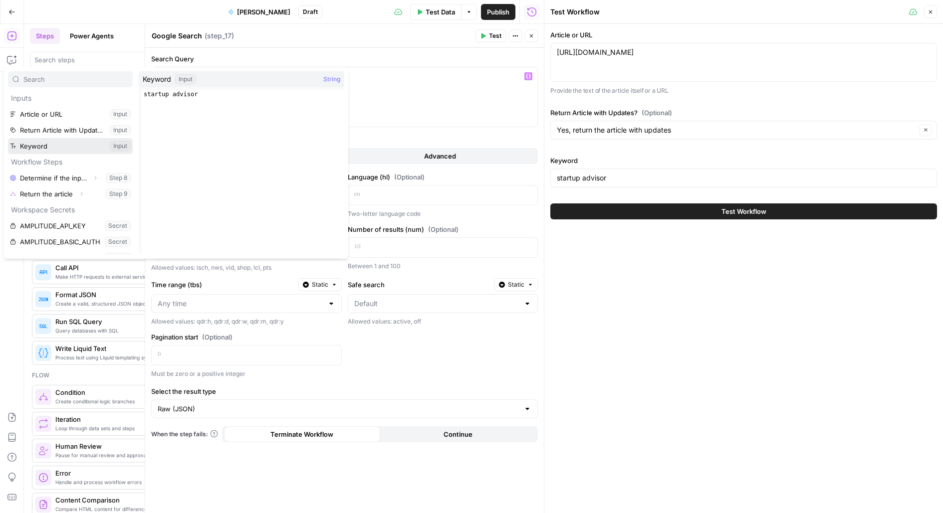
click at [98, 149] on button "Select variable Keyword" at bounding box center [70, 146] width 125 height 16
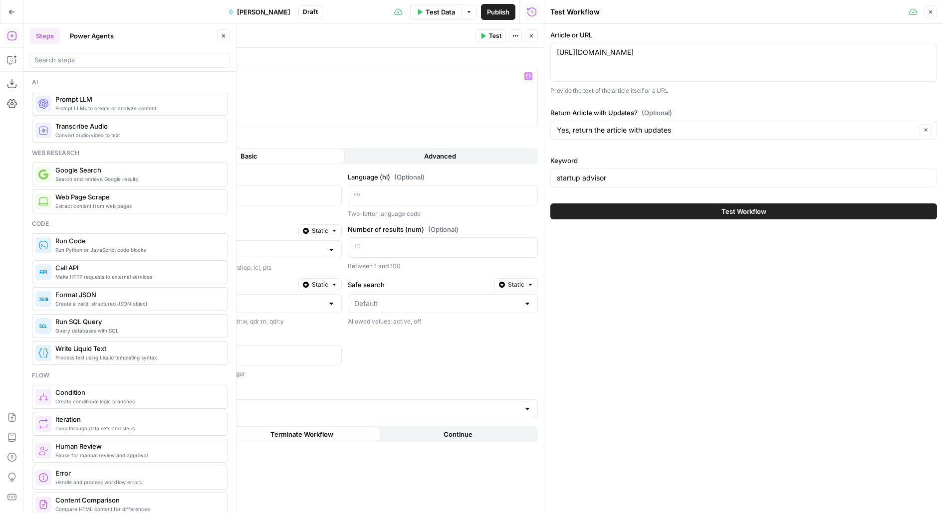
click at [227, 32] on button "Close" at bounding box center [223, 35] width 13 height 13
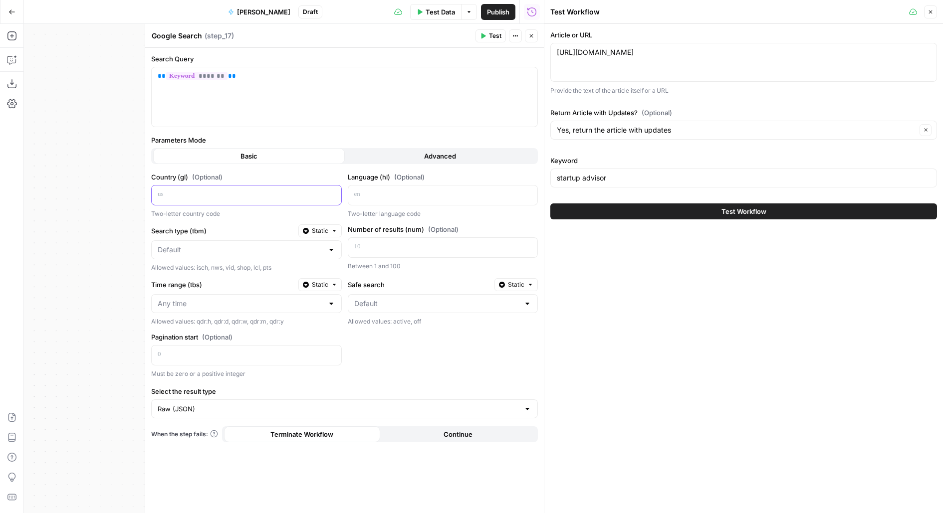
click at [214, 196] on p at bounding box center [239, 195] width 162 height 10
click at [422, 207] on div "Language (hl) (Optional) “/” to reference Variables Menu Two-letter language co…" at bounding box center [443, 195] width 191 height 46
click at [403, 188] on div at bounding box center [435, 195] width 174 height 19
click at [352, 131] on div "Search Query ** ******* ** Variables Menu Parameters Mode Basic Advanced Countr…" at bounding box center [344, 281] width 399 height 466
click at [497, 39] on span "Test" at bounding box center [495, 35] width 12 height 9
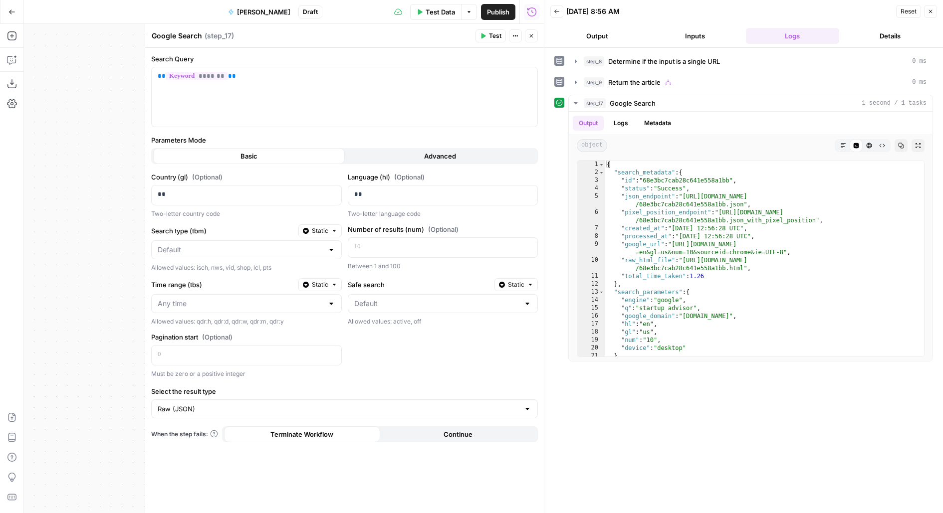
click at [529, 40] on button "Close" at bounding box center [531, 35] width 13 height 13
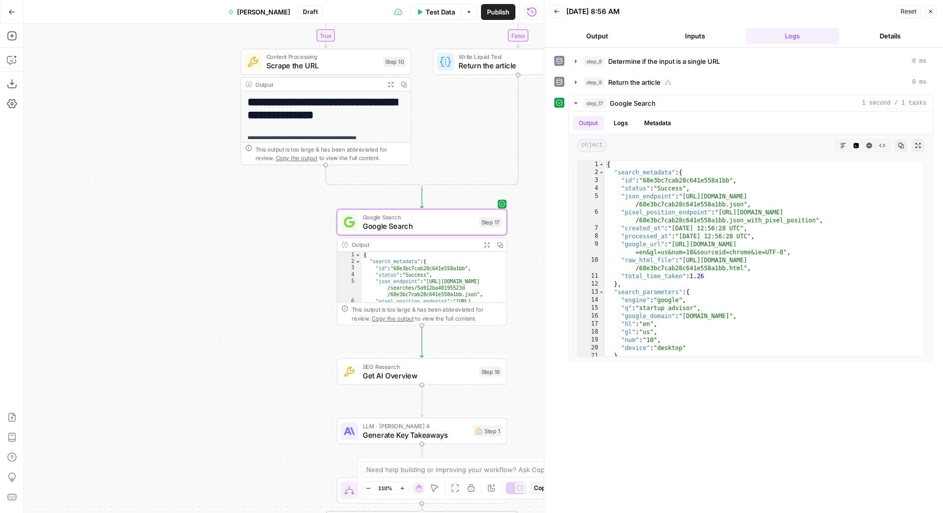
drag, startPoint x: 535, startPoint y: 246, endPoint x: 500, endPoint y: 195, distance: 62.1
click at [503, 197] on div "**********" at bounding box center [284, 268] width 520 height 489
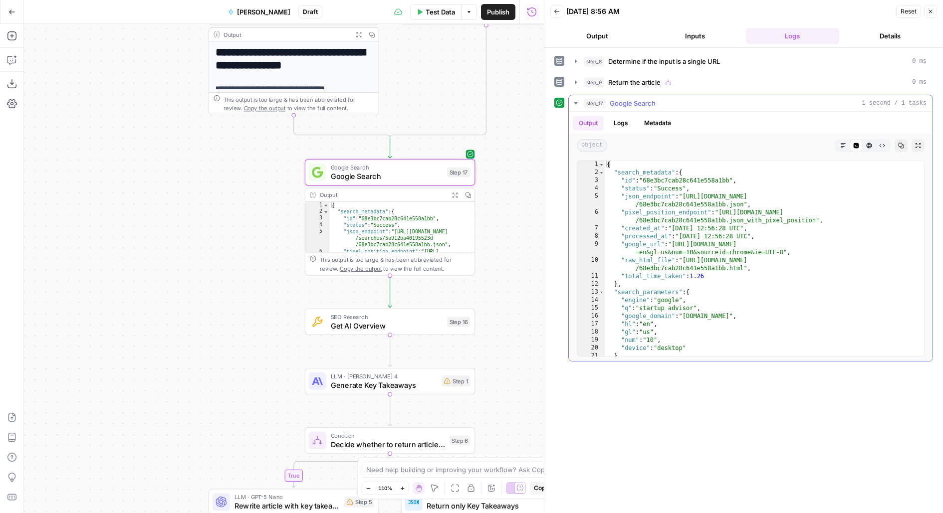
type textarea "*"
click at [599, 177] on div "3" at bounding box center [590, 181] width 27 height 8
click at [599, 173] on span "Toggle code folding, rows 2 through 12" at bounding box center [601, 173] width 5 height 8
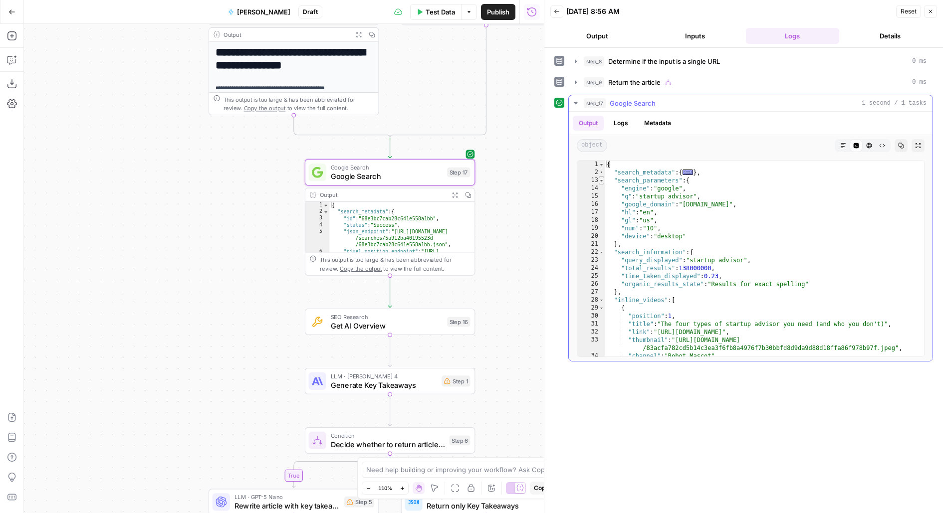
click at [599, 180] on span "Toggle code folding, rows 13 through 21" at bounding box center [601, 181] width 5 height 8
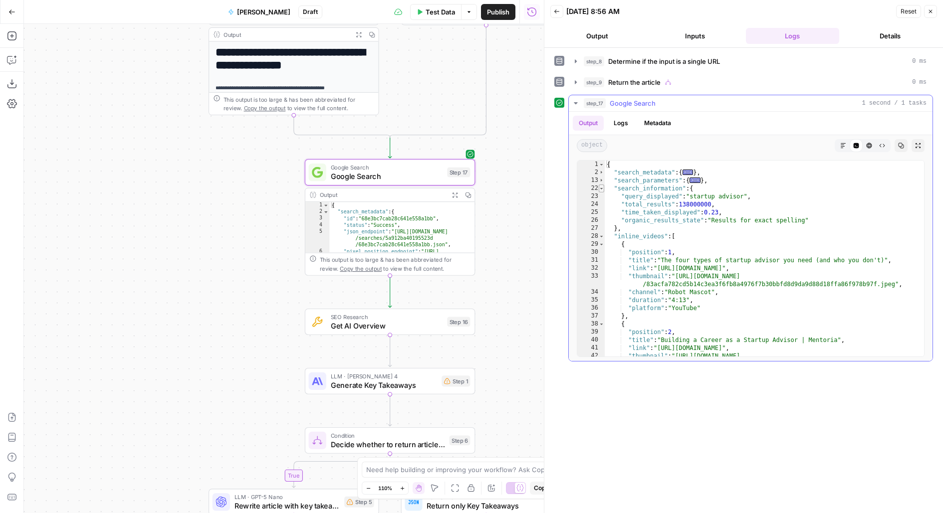
click at [601, 190] on span "Toggle code folding, rows 22 through 27" at bounding box center [601, 189] width 5 height 8
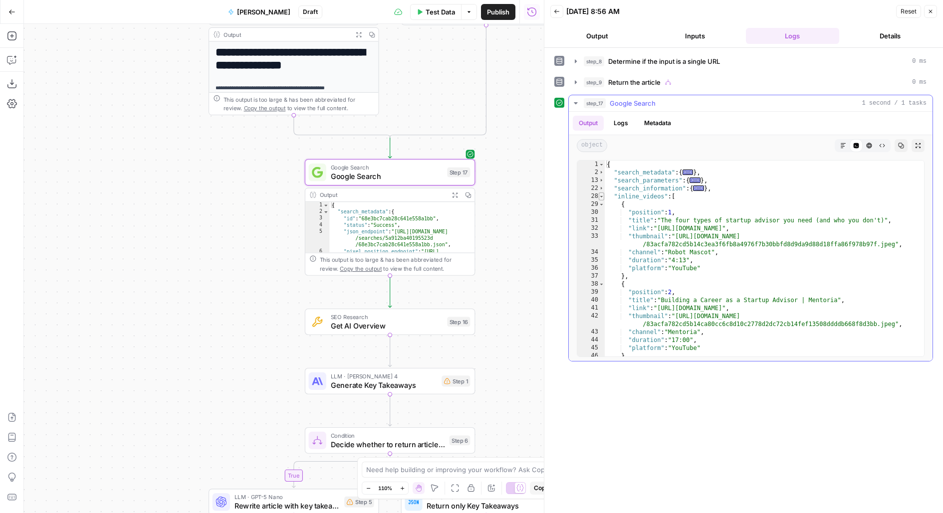
click at [601, 197] on span "Toggle code folding, rows 28 through 56" at bounding box center [601, 197] width 5 height 8
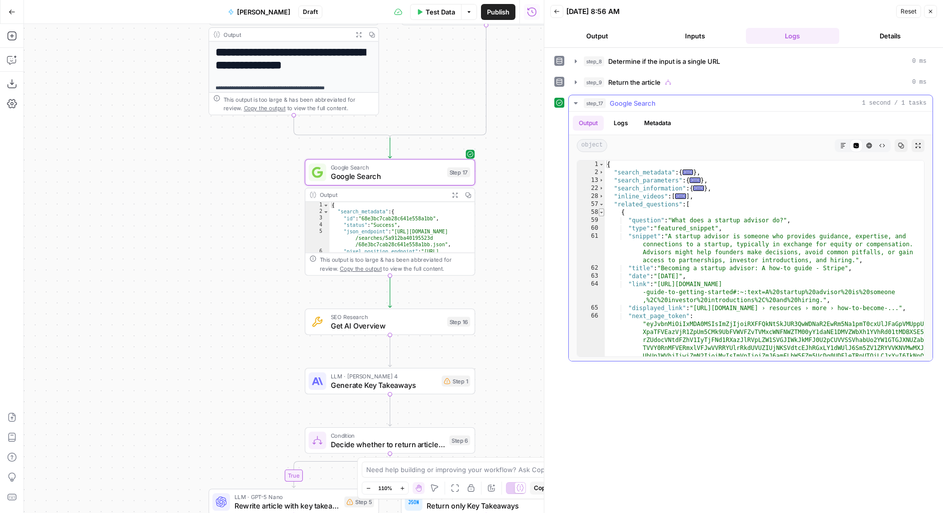
click at [603, 209] on span "Toggle code folding, rows 58 through 68" at bounding box center [601, 213] width 5 height 8
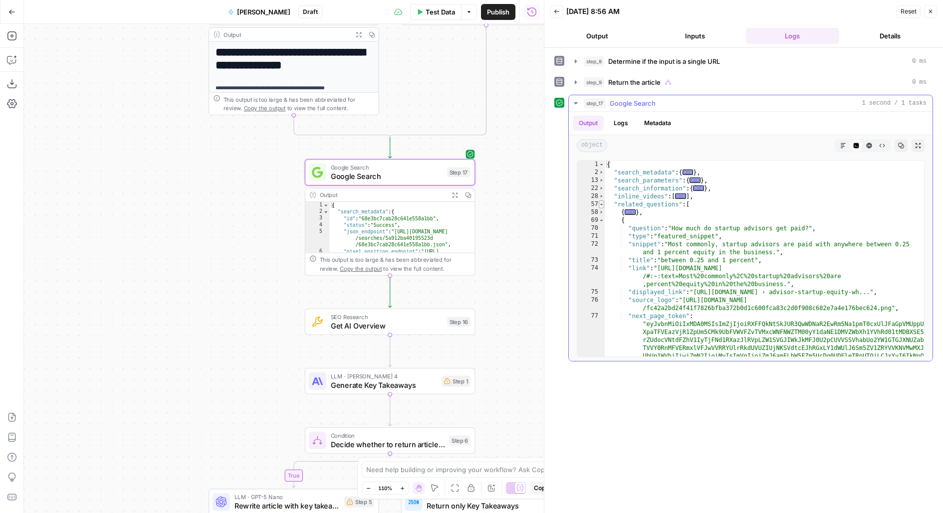
click at [603, 204] on span "Toggle code folding, rows 57 through 102" at bounding box center [601, 205] width 5 height 8
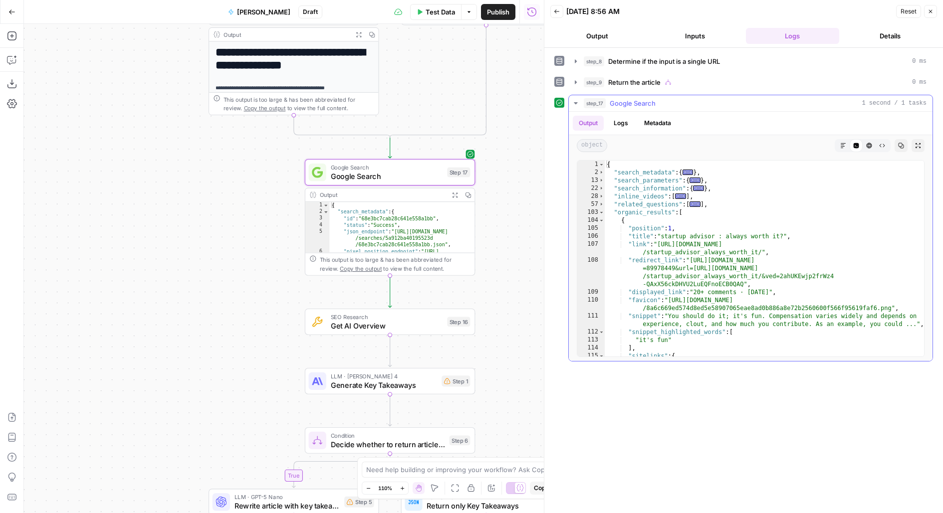
click at [603, 211] on div "103" at bounding box center [590, 213] width 27 height 8
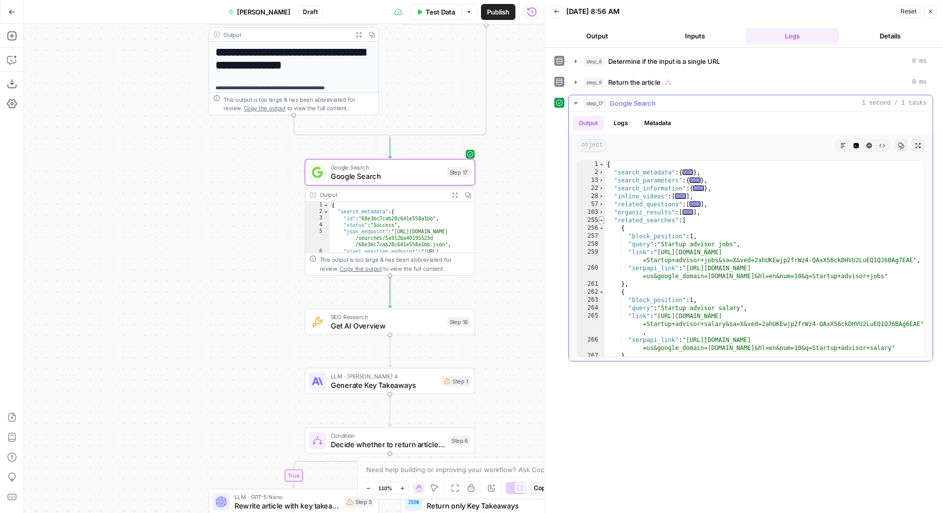
click at [602, 220] on span "Toggle code folding, rows 255 through 304" at bounding box center [601, 221] width 5 height 8
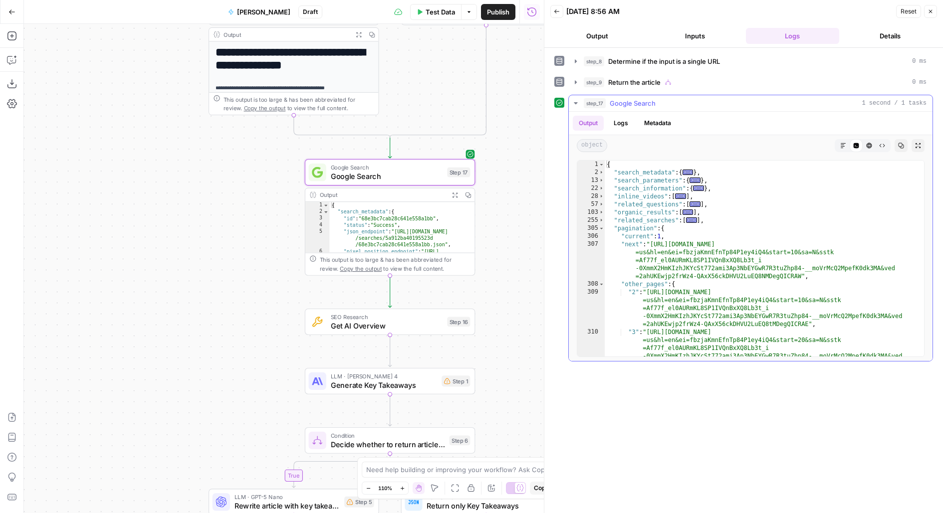
click at [603, 233] on div "306" at bounding box center [590, 237] width 27 height 8
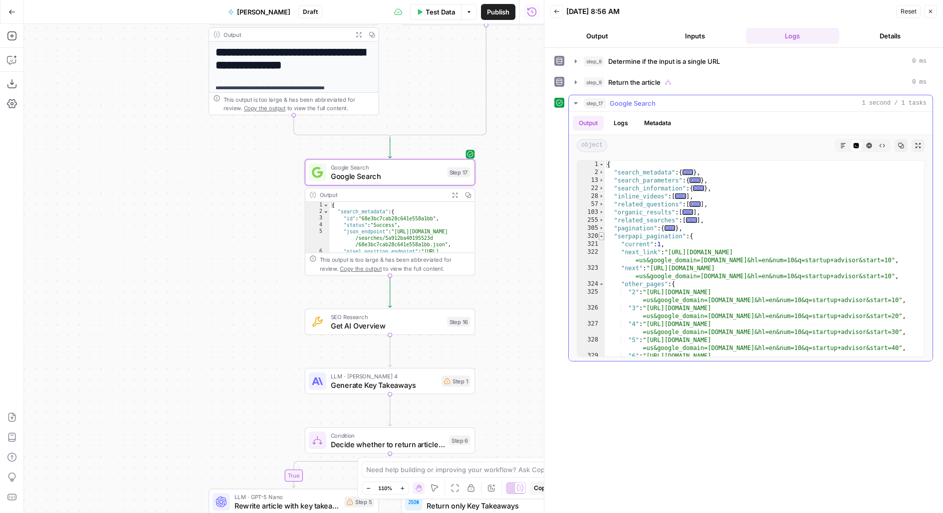
click at [602, 234] on span "Toggle code folding, rows 320 through 335" at bounding box center [601, 237] width 5 height 8
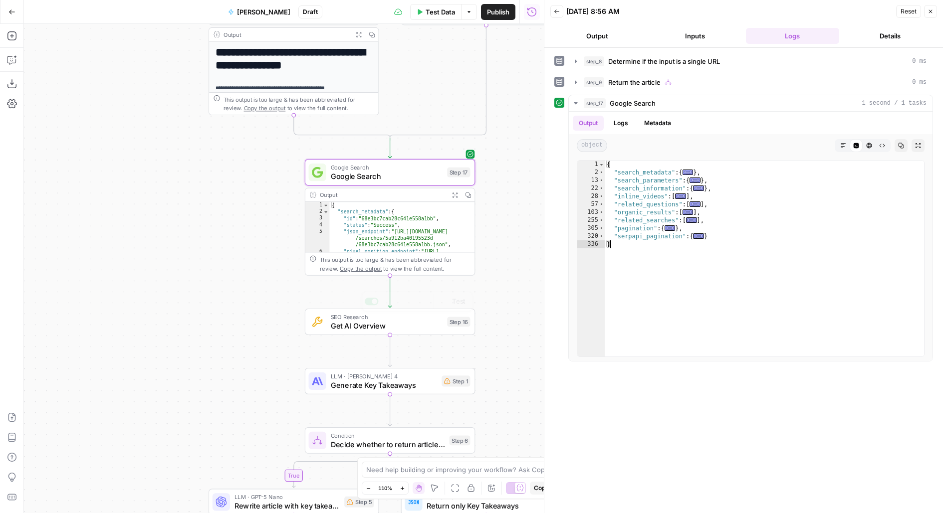
click at [452, 320] on div "Step 16" at bounding box center [458, 322] width 23 height 10
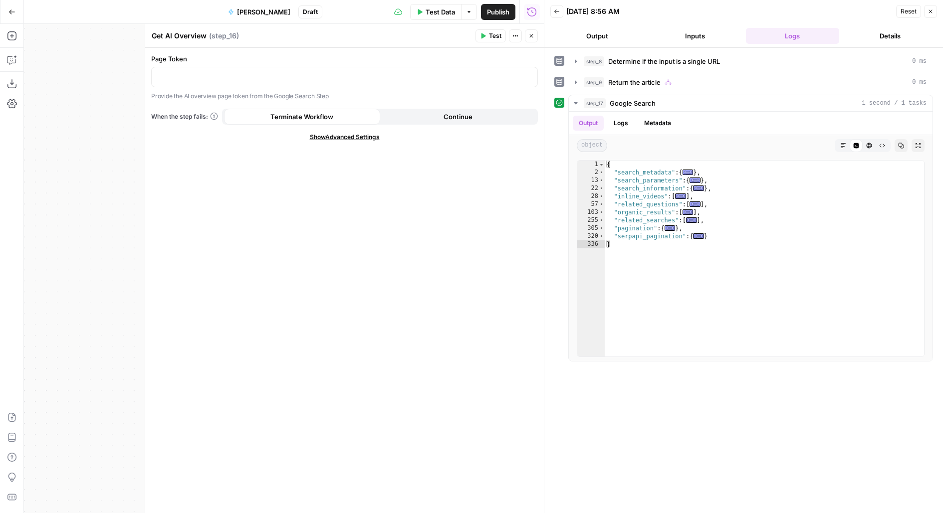
click at [533, 33] on icon "button" at bounding box center [531, 36] width 6 height 6
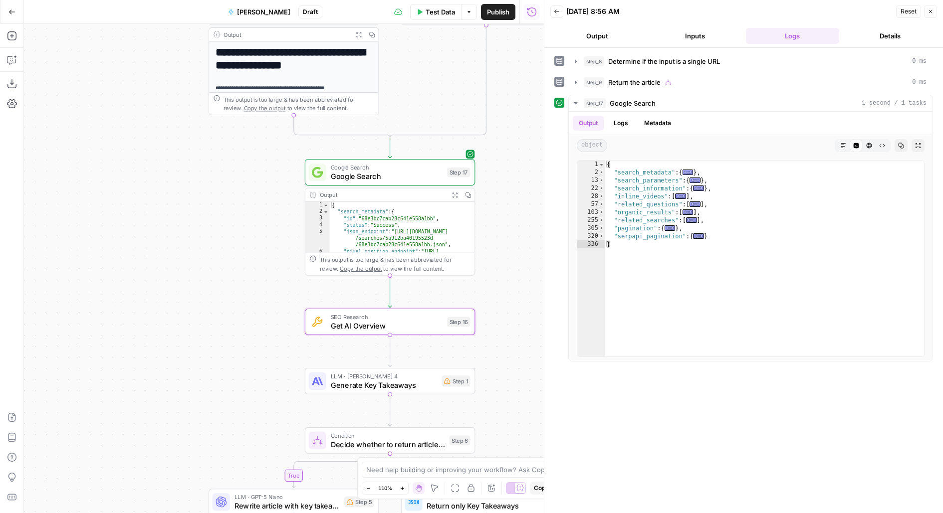
click at [447, 14] on span "Test Data" at bounding box center [440, 12] width 29 height 10
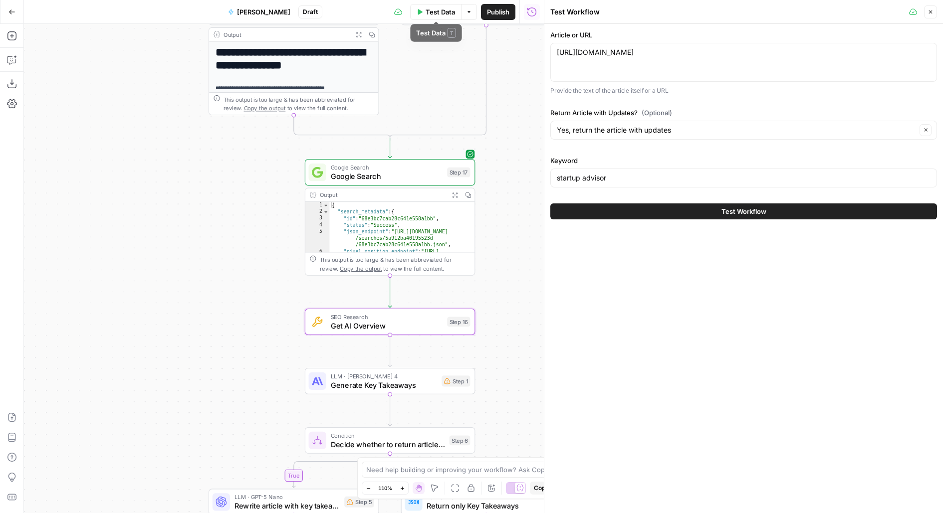
click at [423, 12] on button "Test Data" at bounding box center [435, 12] width 51 height 16
click at [593, 177] on input "startup advisor" at bounding box center [744, 178] width 374 height 10
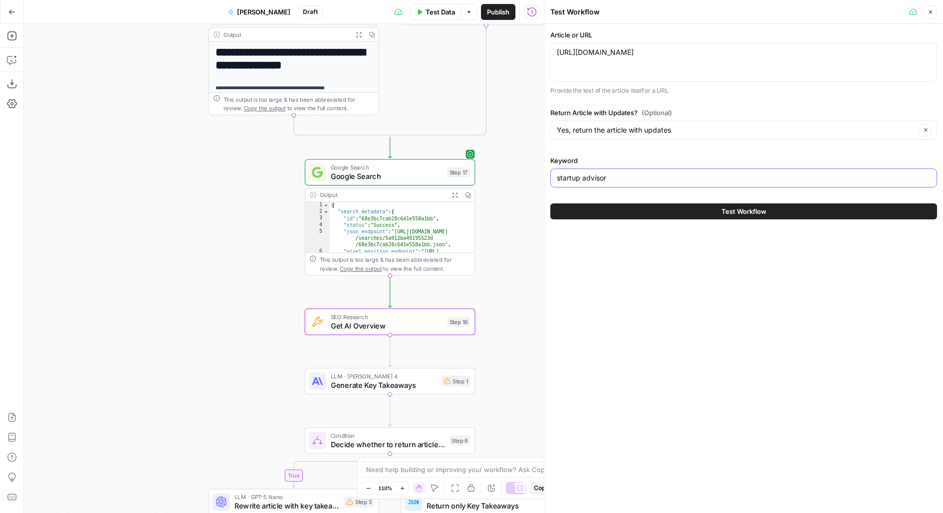
click at [558, 181] on input "startup advisor" at bounding box center [744, 178] width 374 height 10
click at [591, 174] on input "what is startup advisor" at bounding box center [744, 178] width 374 height 10
paste input "How to find a"
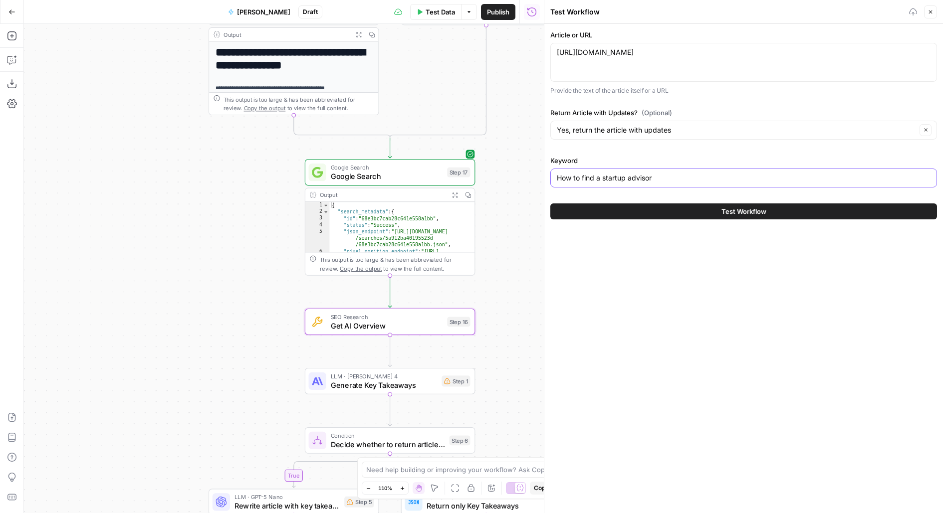
drag, startPoint x: 591, startPoint y: 174, endPoint x: 558, endPoint y: 173, distance: 32.9
click at [583, 170] on div "How to find a startup advisor" at bounding box center [743, 178] width 387 height 19
type input "How to find a startup advisor"
click at [454, 155] on span "Test" at bounding box center [458, 152] width 13 height 10
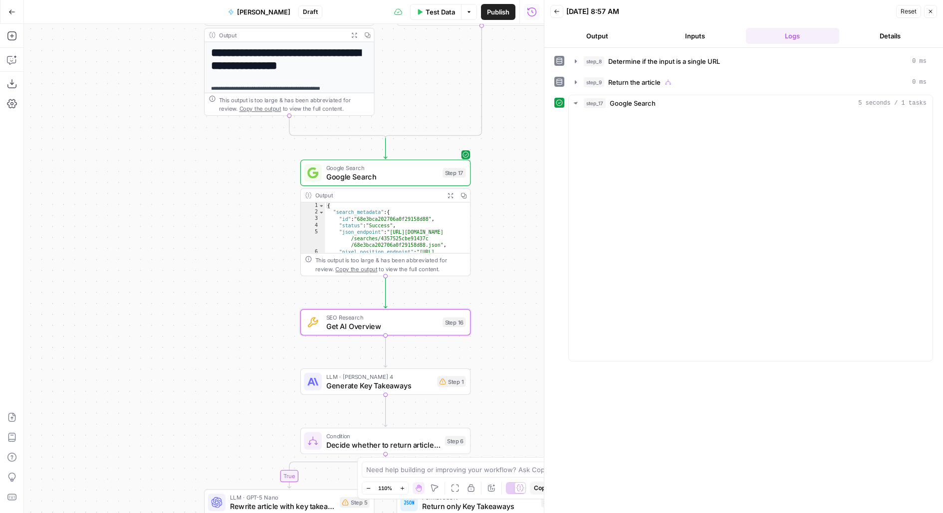
drag, startPoint x: 255, startPoint y: 292, endPoint x: 59, endPoint y: 261, distance: 198.1
click at [59, 261] on div "**********" at bounding box center [284, 268] width 520 height 489
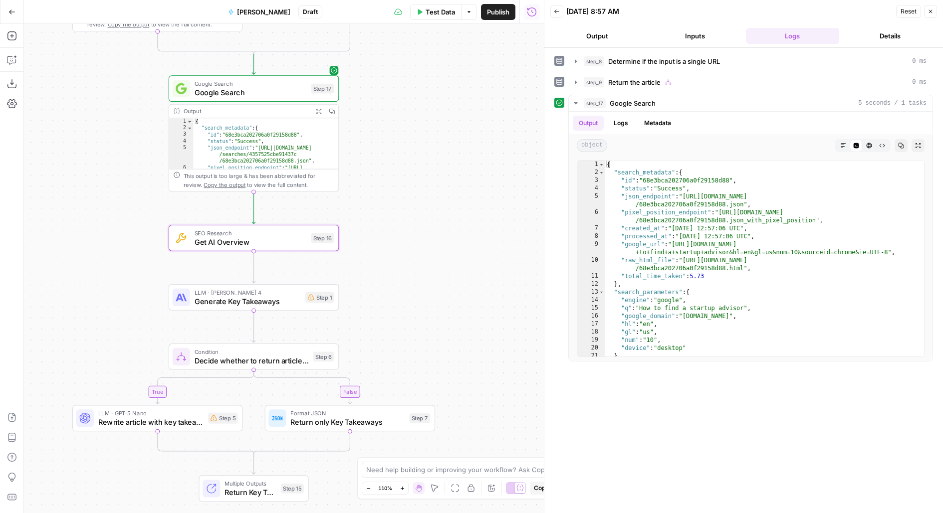
drag, startPoint x: 348, startPoint y: 234, endPoint x: 450, endPoint y: 94, distance: 173.0
click at [451, 94] on div "**********" at bounding box center [284, 268] width 520 height 489
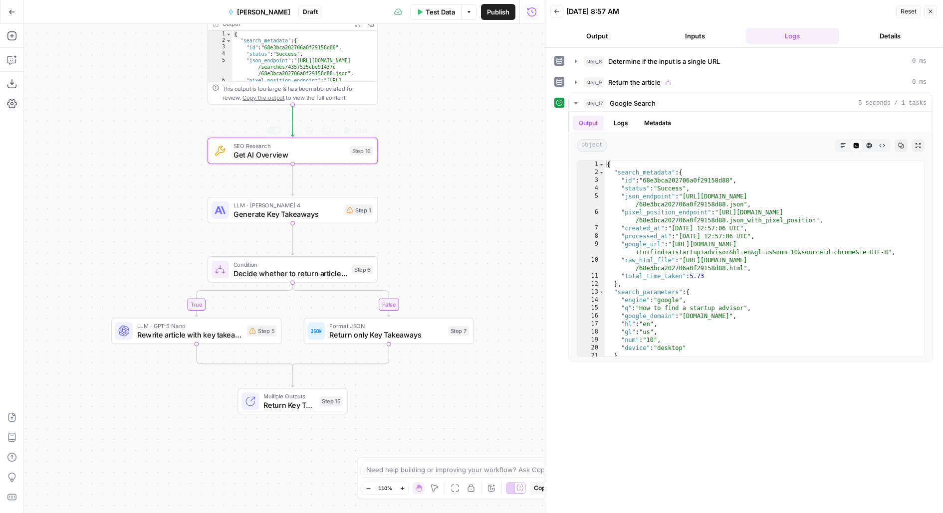
click at [348, 132] on icon "button" at bounding box center [348, 131] width 6 height 8
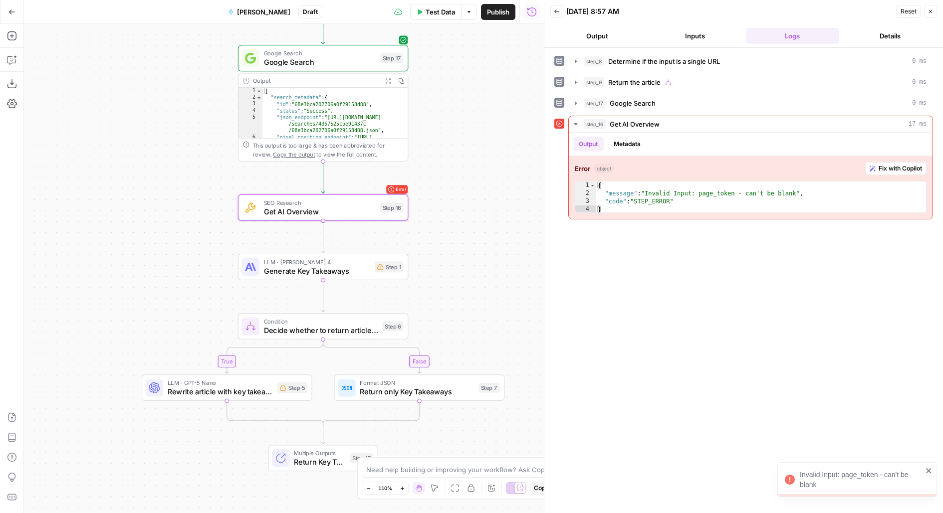
drag, startPoint x: 398, startPoint y: 153, endPoint x: 431, endPoint y: 217, distance: 72.3
click at [431, 217] on div "**********" at bounding box center [284, 268] width 520 height 489
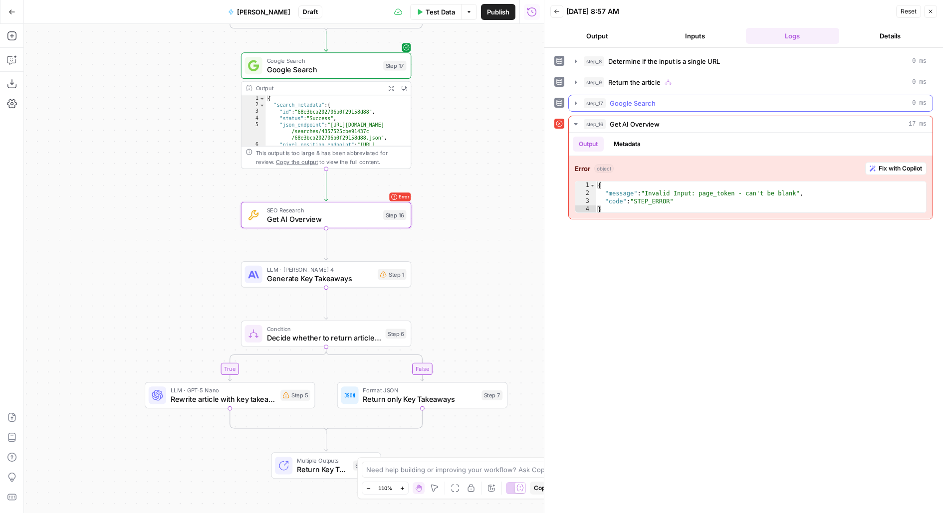
click at [631, 99] on span "Google Search" at bounding box center [633, 103] width 46 height 10
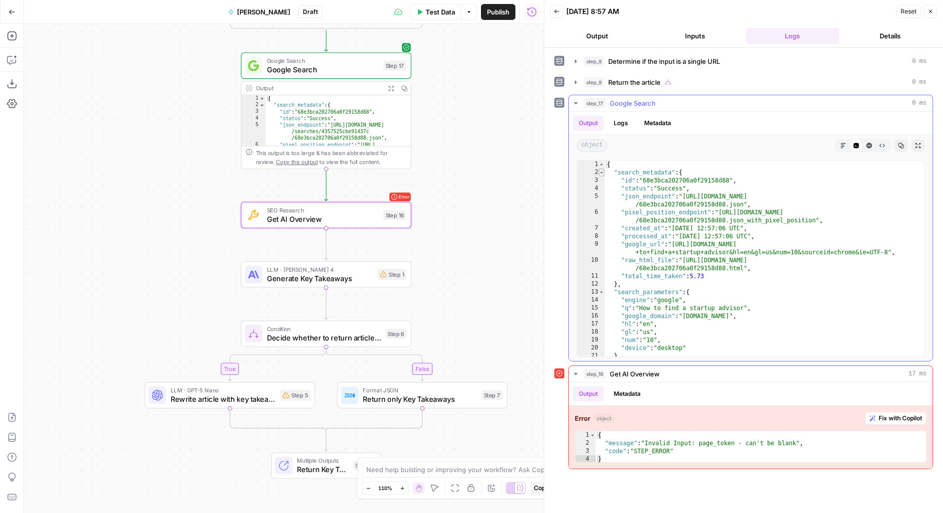
type textarea "*"
click at [601, 171] on span "Toggle code folding, rows 2 through 12" at bounding box center [601, 173] width 5 height 8
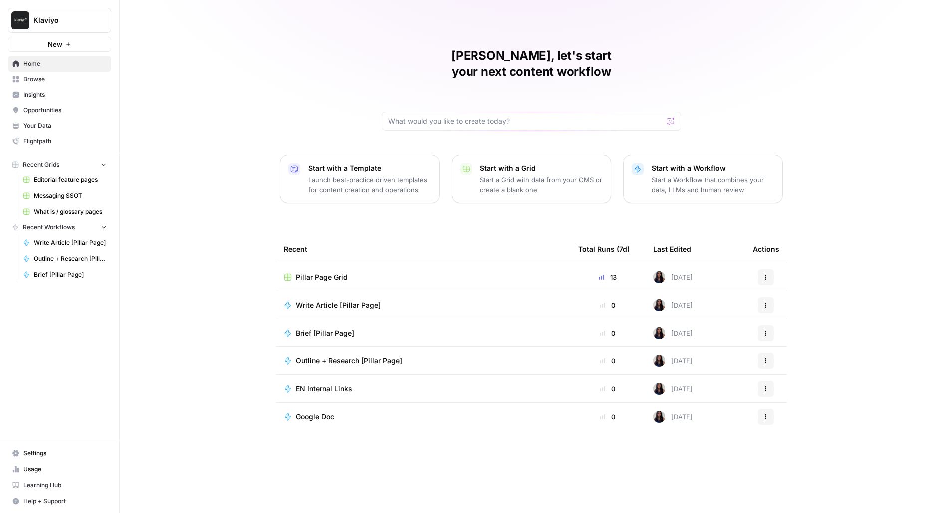
click at [58, 14] on button "Klaviyo" at bounding box center [59, 20] width 103 height 25
type input "[PERSON_NAME]"
click button "AirOps Builders" at bounding box center [90, 75] width 160 height 16
click at [43, 461] on link "Settings" at bounding box center [59, 454] width 103 height 16
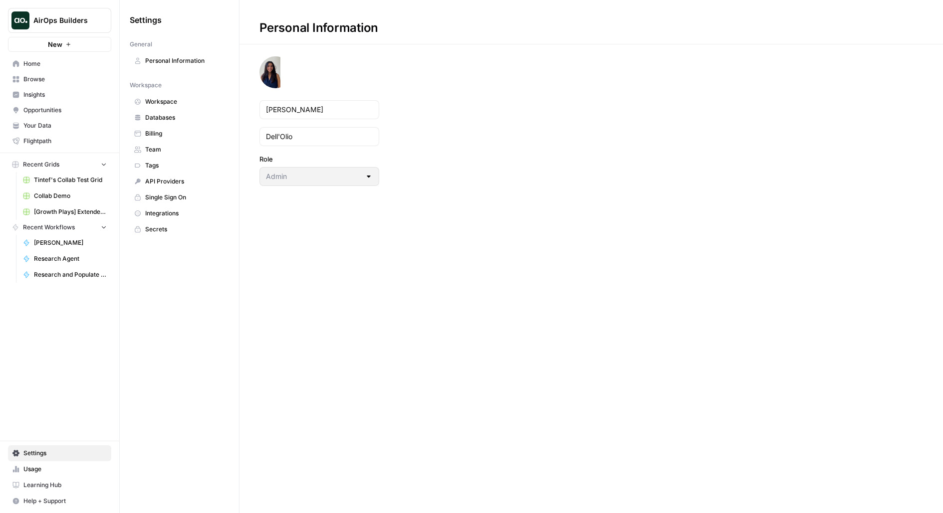
click at [173, 150] on span "Team" at bounding box center [184, 149] width 79 height 9
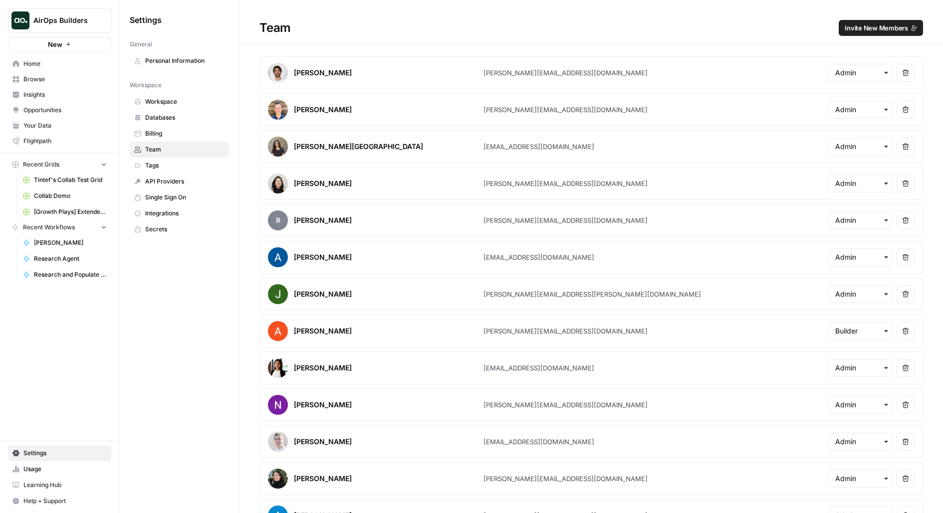
click at [865, 31] on span "Invite New Members" at bounding box center [876, 28] width 63 height 10
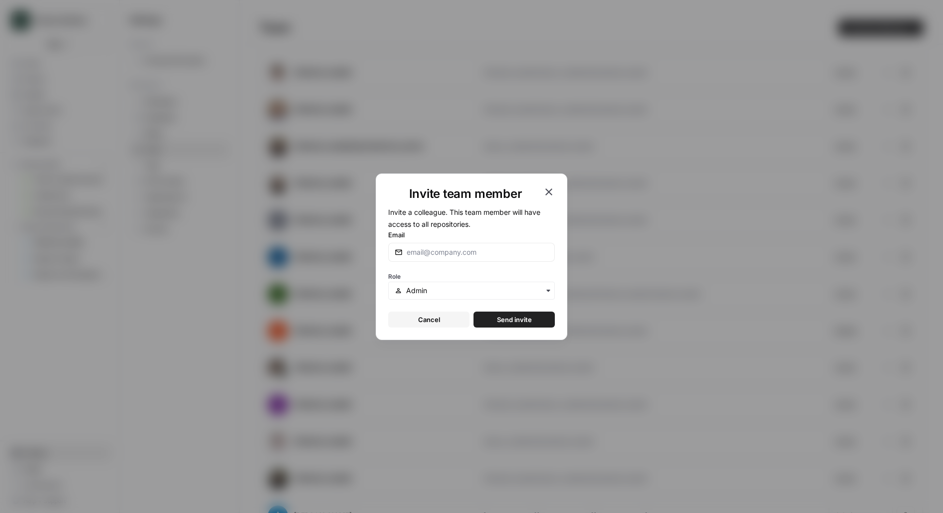
click at [501, 243] on div "Email" at bounding box center [471, 246] width 167 height 32
click at [500, 251] on input "Email" at bounding box center [478, 252] width 142 height 10
type input "john@airops.com"
click at [474, 312] on button "Send invite" at bounding box center [514, 320] width 81 height 16
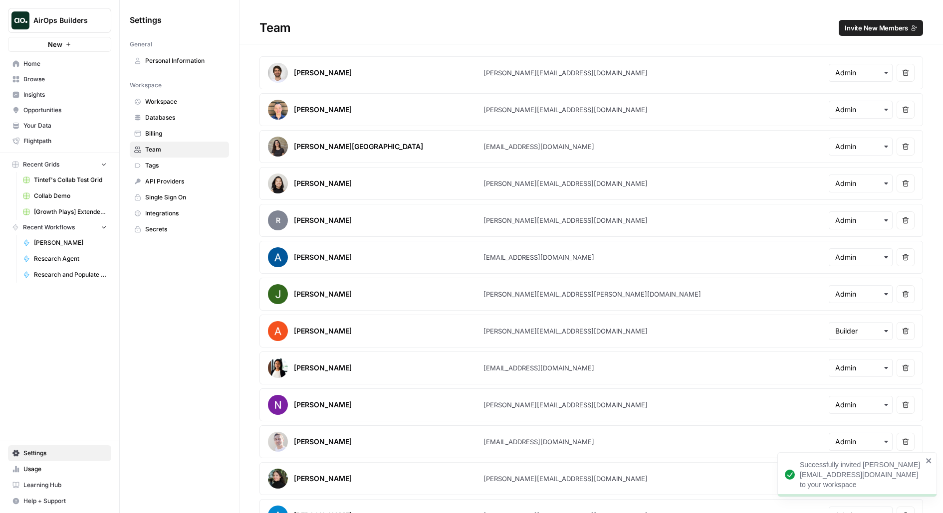
click at [84, 79] on span "Browse" at bounding box center [64, 79] width 83 height 9
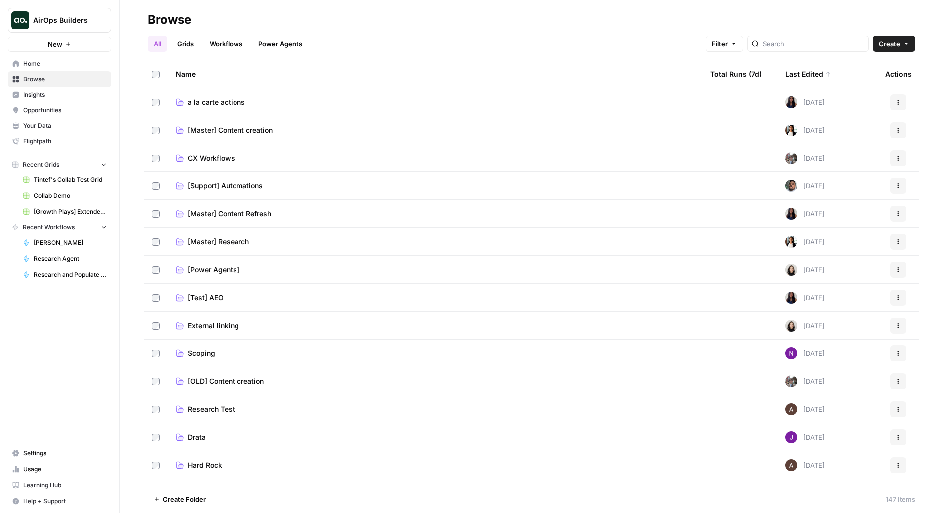
click at [49, 126] on span "Your Data" at bounding box center [64, 125] width 83 height 9
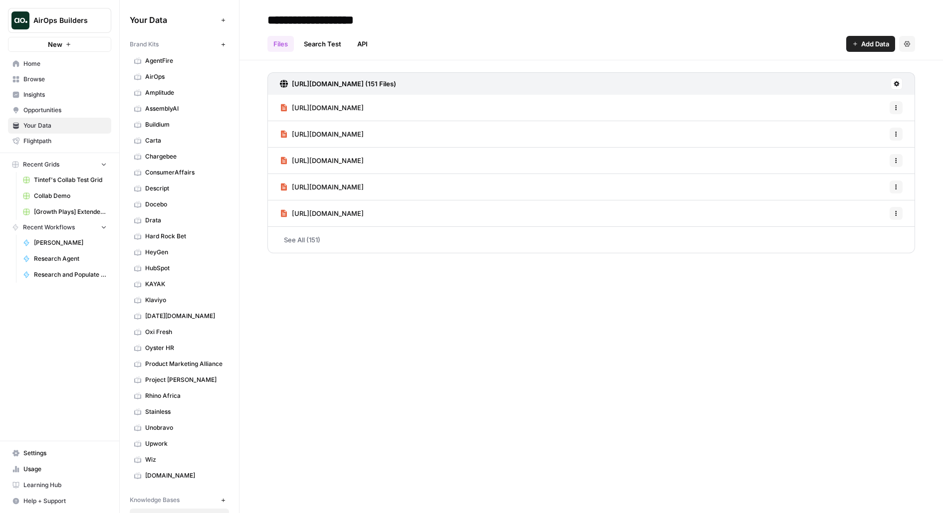
click at [19, 85] on link "Browse" at bounding box center [59, 79] width 103 height 16
